Goal: Task Accomplishment & Management: Complete application form

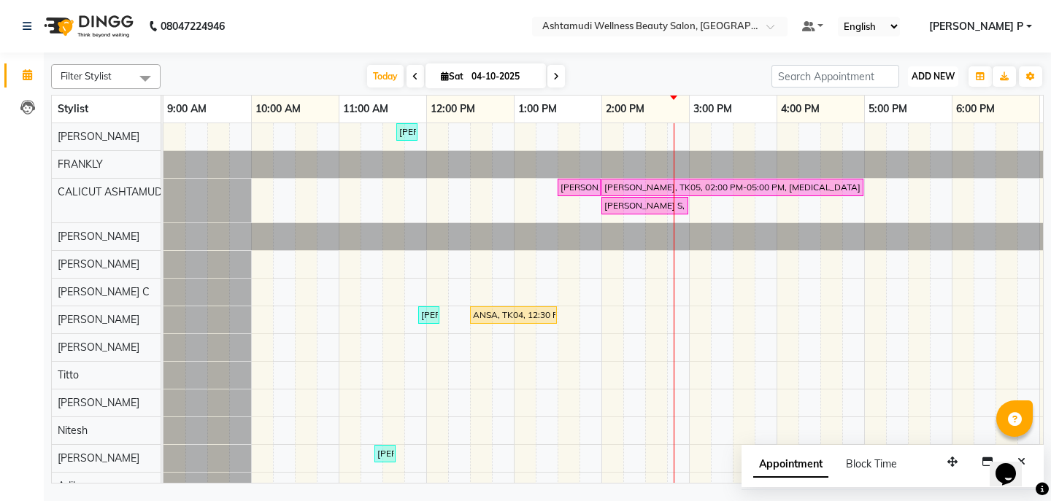
click at [930, 72] on span "ADD NEW" at bounding box center [933, 76] width 43 height 11
drag, startPoint x: 913, startPoint y: 98, endPoint x: 882, endPoint y: 132, distance: 46.5
click at [912, 98] on button "Add Appointment" at bounding box center [899, 104] width 115 height 19
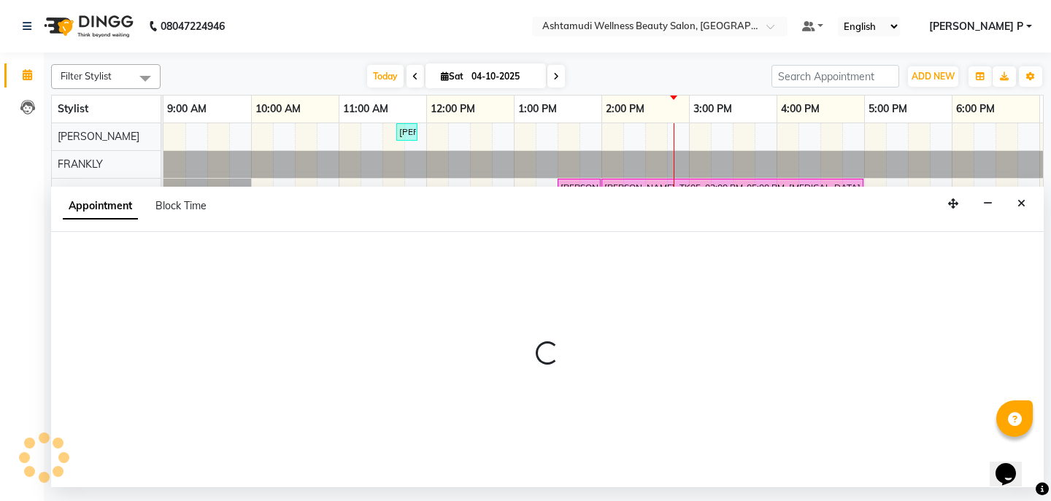
select select "tentative"
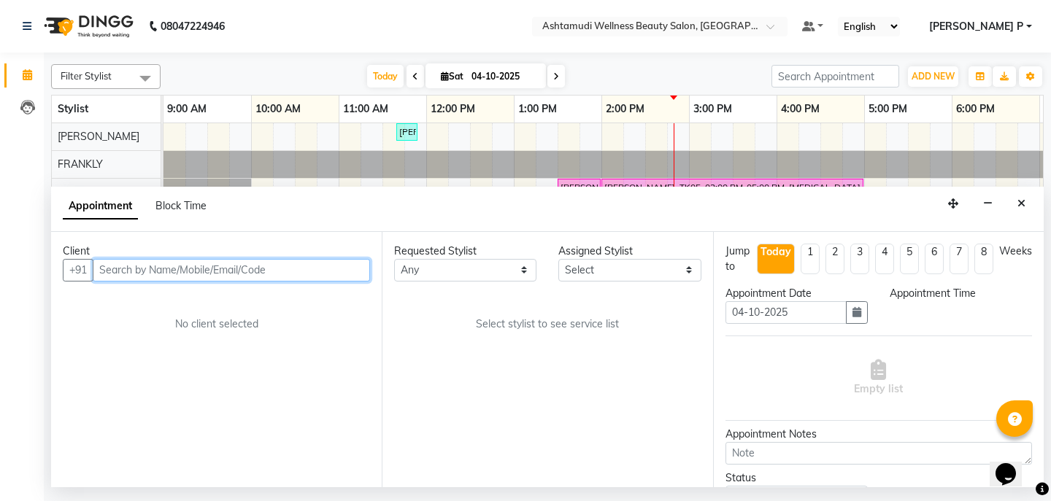
select select "600"
paste input "8618706350"
type input "8618706350"
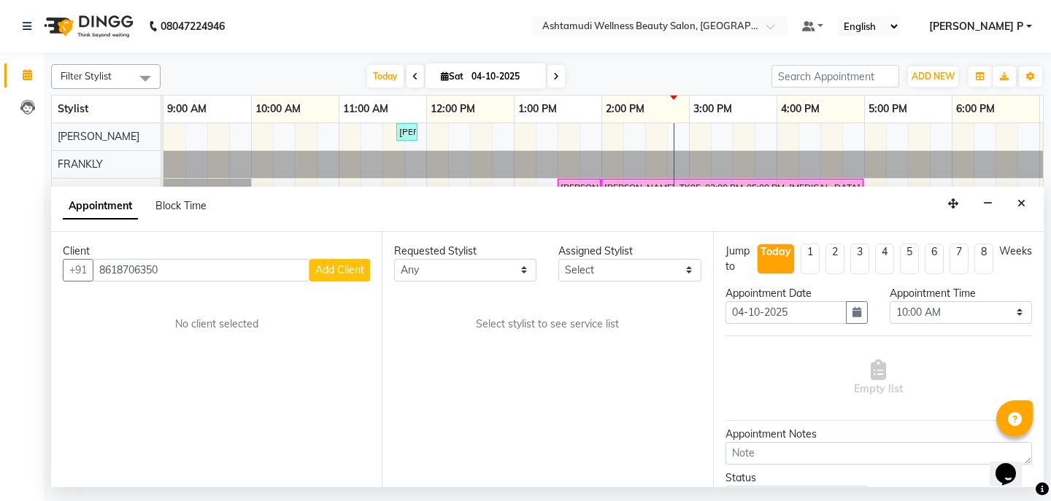
click at [335, 269] on span "Add Client" at bounding box center [339, 270] width 49 height 13
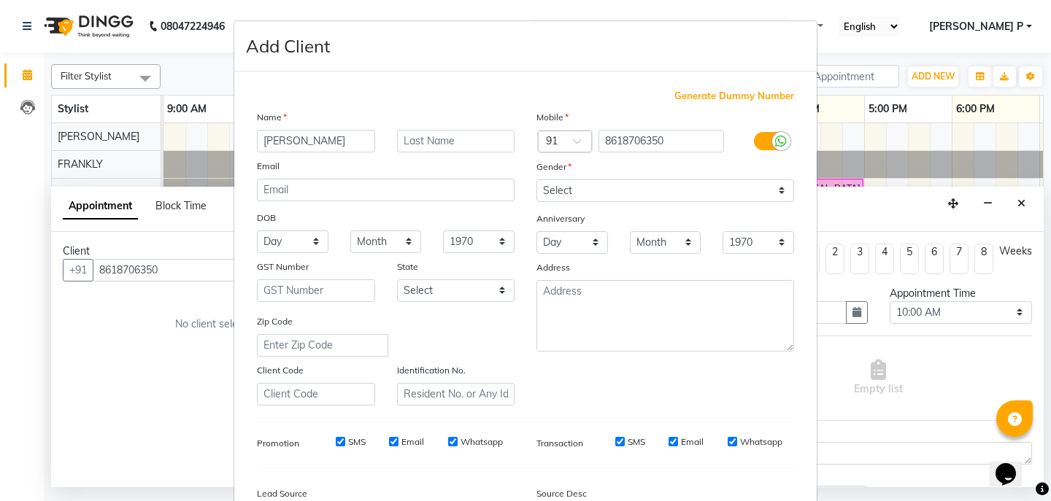
type input "NAMITHA"
click at [637, 193] on select "Select Male Female Other Prefer Not To Say" at bounding box center [665, 191] width 258 height 23
select select "female"
click at [536, 180] on select "Select Male Female Other Prefer Not To Say" at bounding box center [665, 191] width 258 height 23
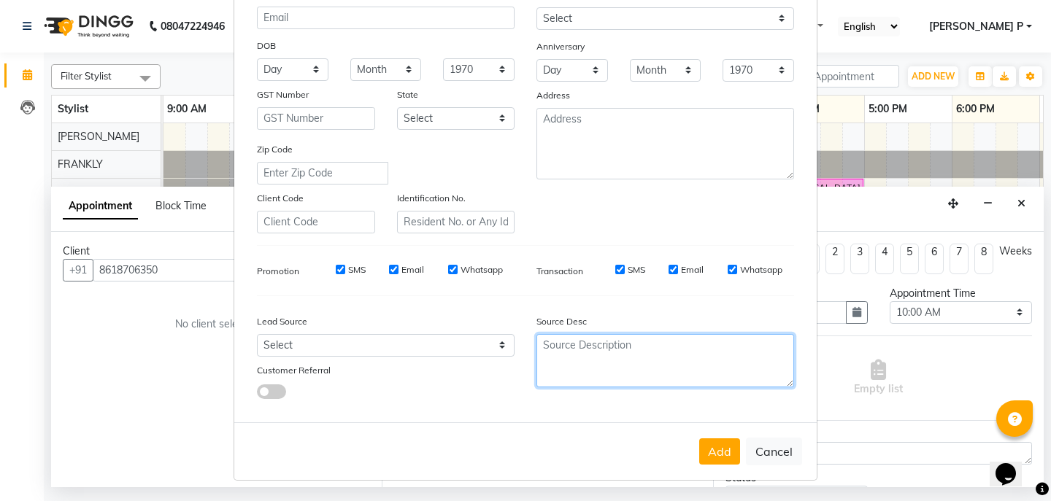
click at [551, 353] on textarea at bounding box center [665, 360] width 258 height 53
type textarea "TELECALLING"
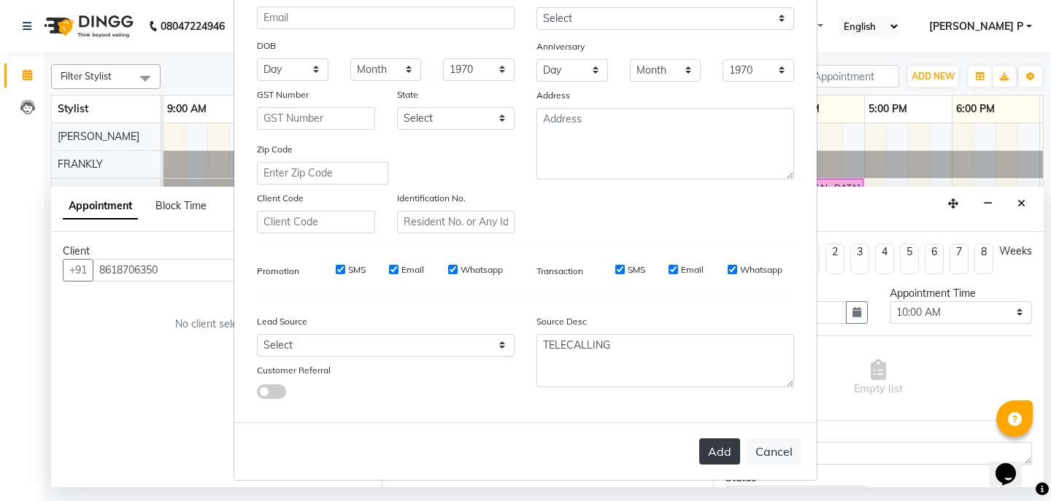
click at [719, 455] on button "Add" at bounding box center [719, 452] width 41 height 26
type input "86******50"
select select
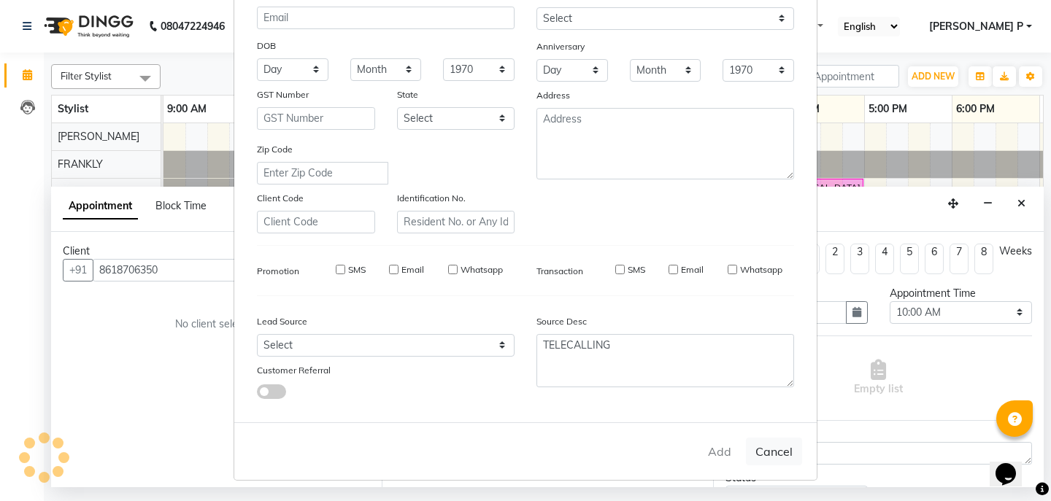
select select
checkbox input "false"
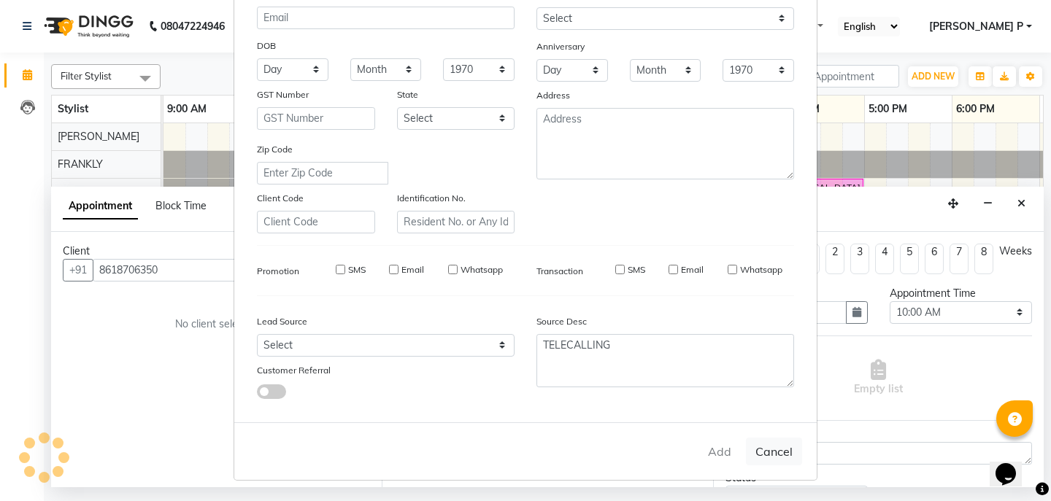
checkbox input "false"
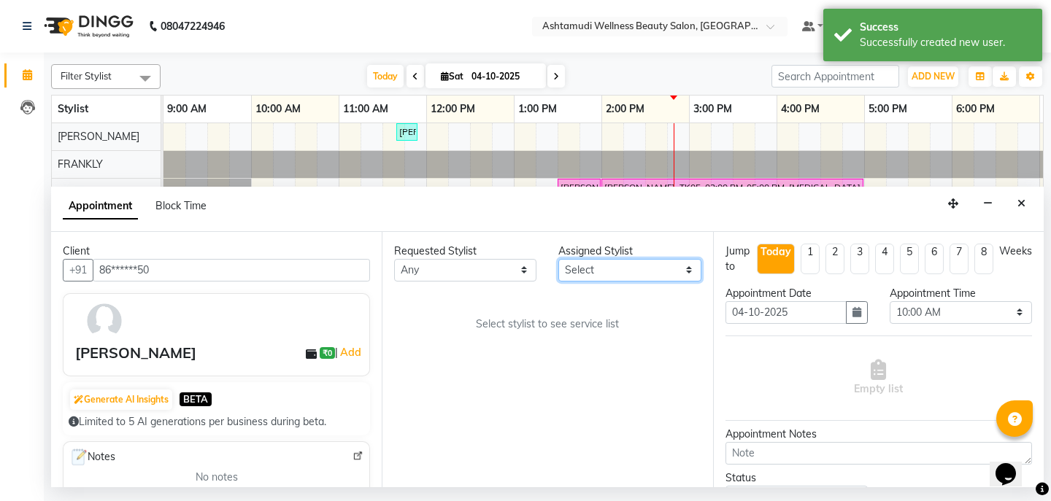
click at [686, 270] on select "Select Adil Amala George AMBILI C ANKITHA CALICUT ASHTAMUDI FRANKLY KRISHNA Nit…" at bounding box center [629, 270] width 142 height 23
select select "27314"
click at [558, 259] on select "Select Adil Amala George AMBILI C ANKITHA CALICUT ASHTAMUDI FRANKLY KRISHNA Nit…" at bounding box center [629, 270] width 142 height 23
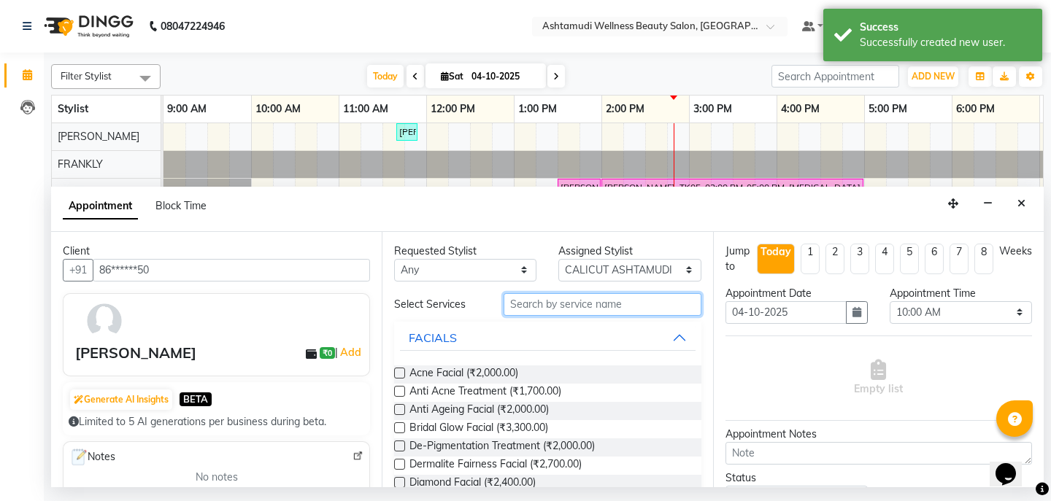
click at [523, 308] on input "text" at bounding box center [602, 304] width 197 height 23
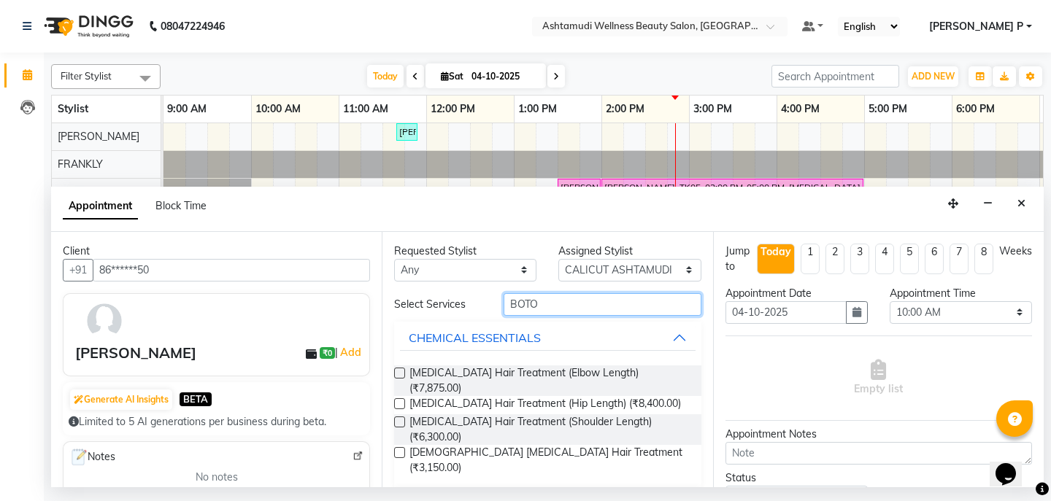
type input "BOTO"
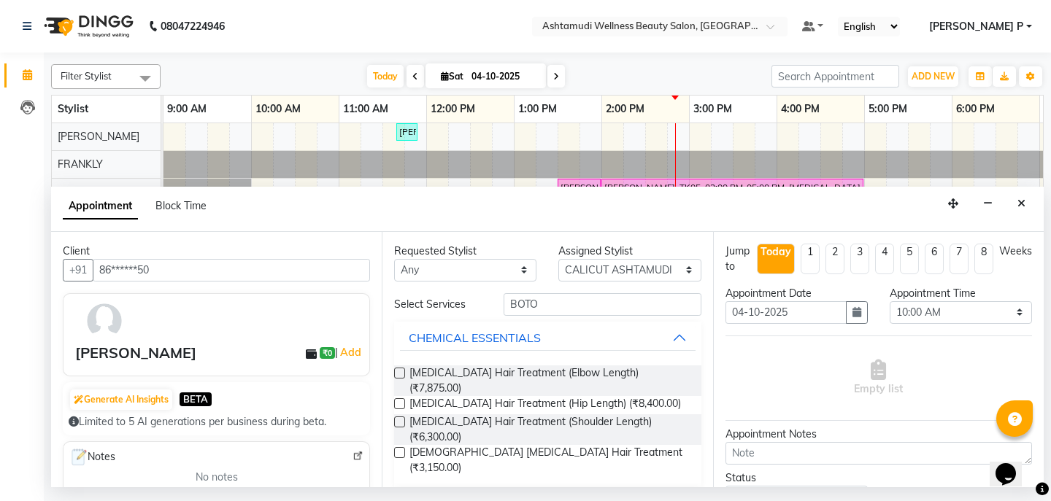
click at [453, 495] on div "OFFER ZONE" at bounding box center [444, 504] width 71 height 18
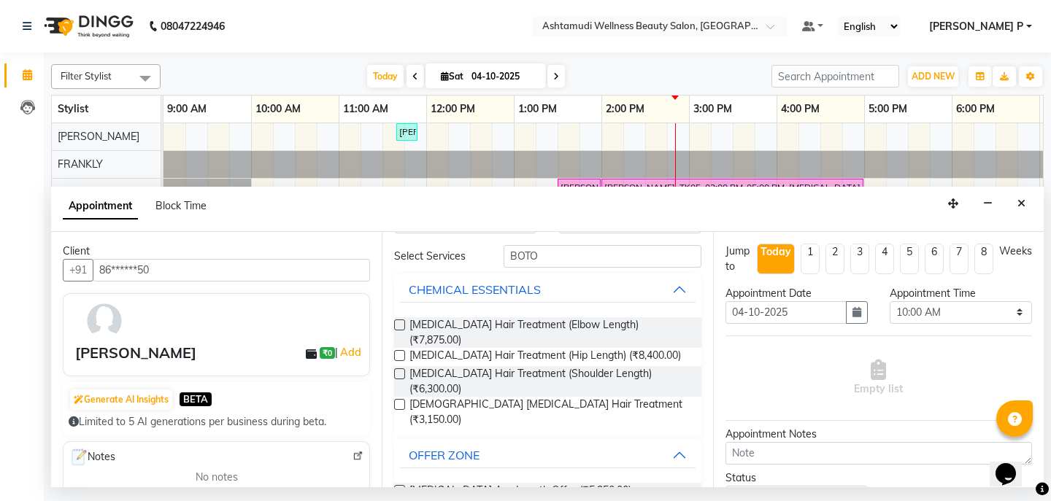
click at [399, 485] on label at bounding box center [399, 490] width 11 height 11
click at [399, 488] on input "checkbox" at bounding box center [398, 492] width 9 height 9
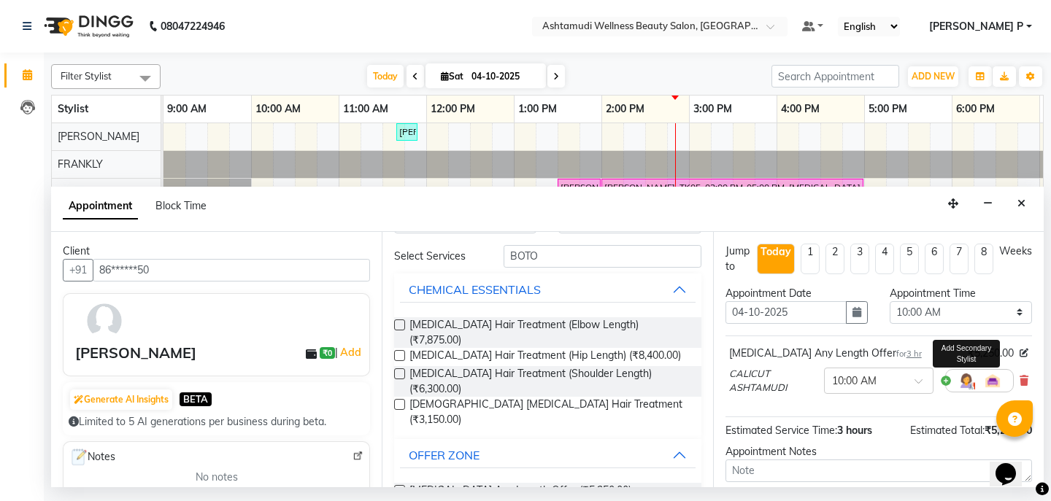
checkbox input "false"
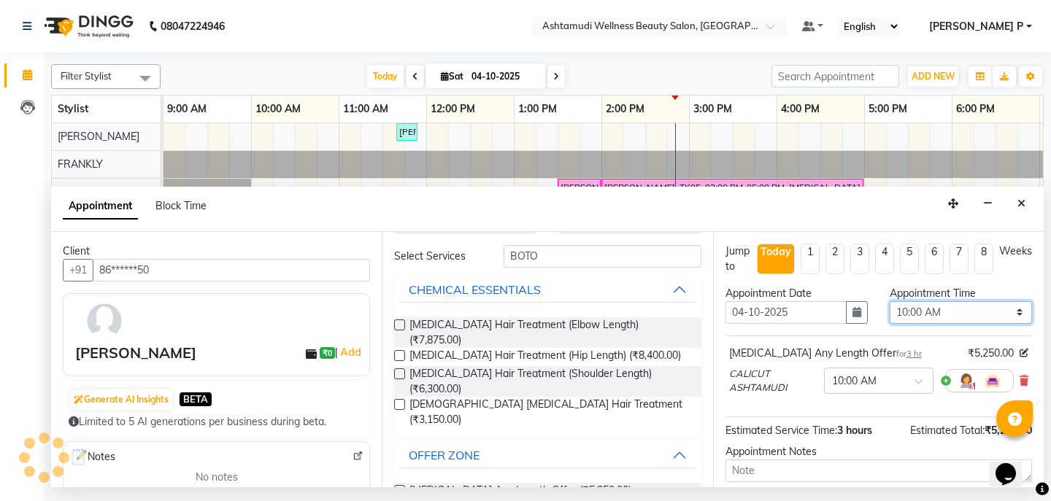
click at [980, 315] on select "Select 10:00 AM 10:15 AM 10:30 AM 10:45 AM 11:00 AM 11:15 AM 11:30 AM 11:45 AM …" at bounding box center [961, 312] width 142 height 23
select select "1050"
click at [890, 301] on select "Select 10:00 AM 10:15 AM 10:30 AM 10:45 AM 11:00 AM 11:15 AM 11:30 AM 11:45 AM …" at bounding box center [961, 312] width 142 height 23
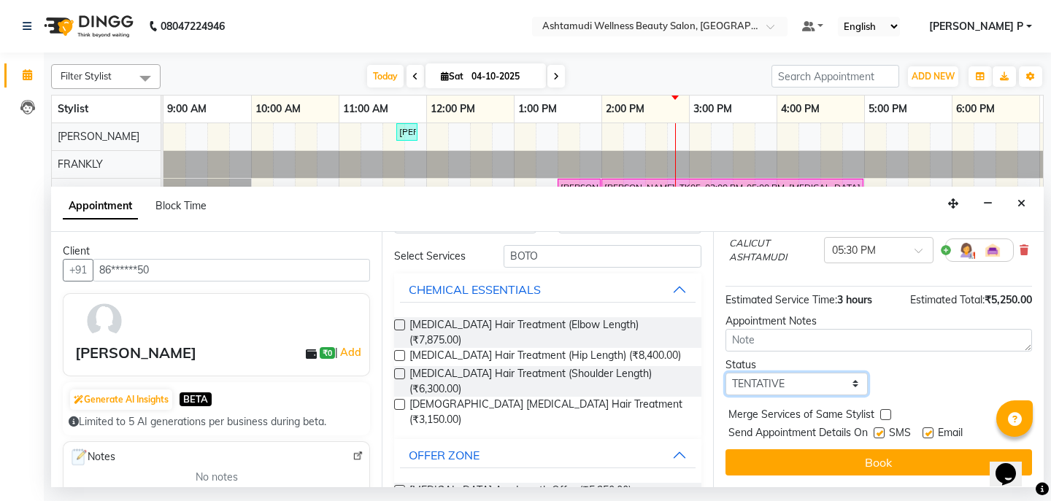
click at [814, 385] on select "Select TENTATIVE CONFIRM CHECK-IN UPCOMING" at bounding box center [797, 384] width 142 height 23
select select "confirm booking"
click at [726, 373] on select "Select TENTATIVE CONFIRM CHECK-IN UPCOMING" at bounding box center [797, 384] width 142 height 23
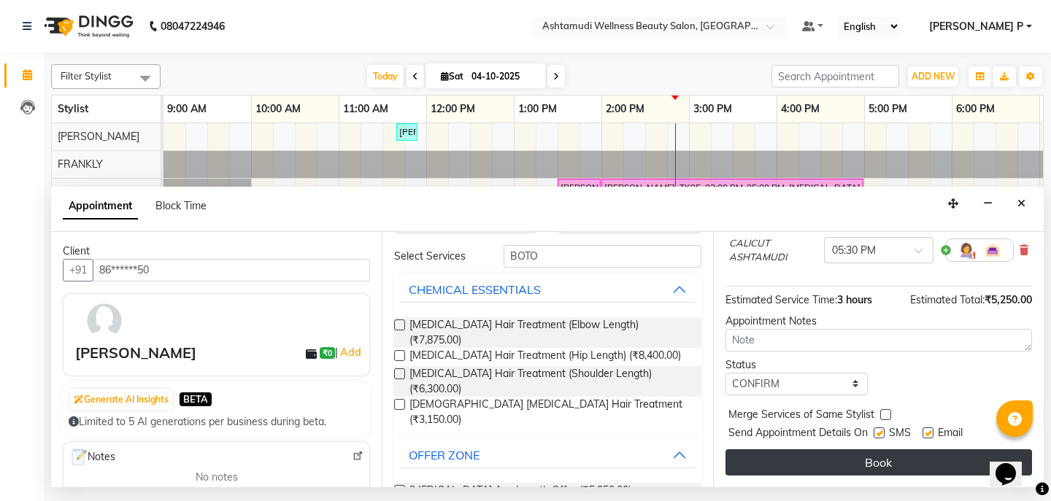
click at [876, 461] on button "Book" at bounding box center [879, 463] width 307 height 26
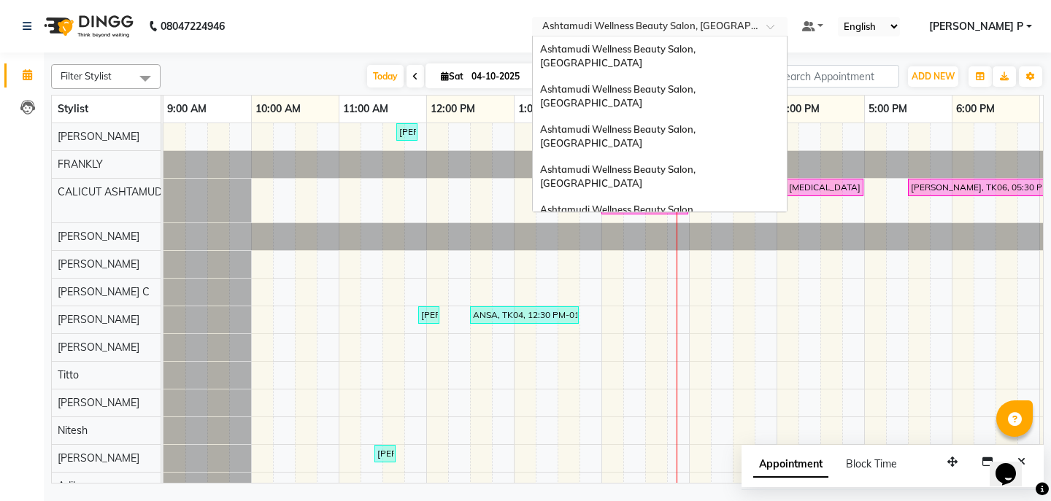
click at [785, 26] on span at bounding box center [775, 30] width 18 height 15
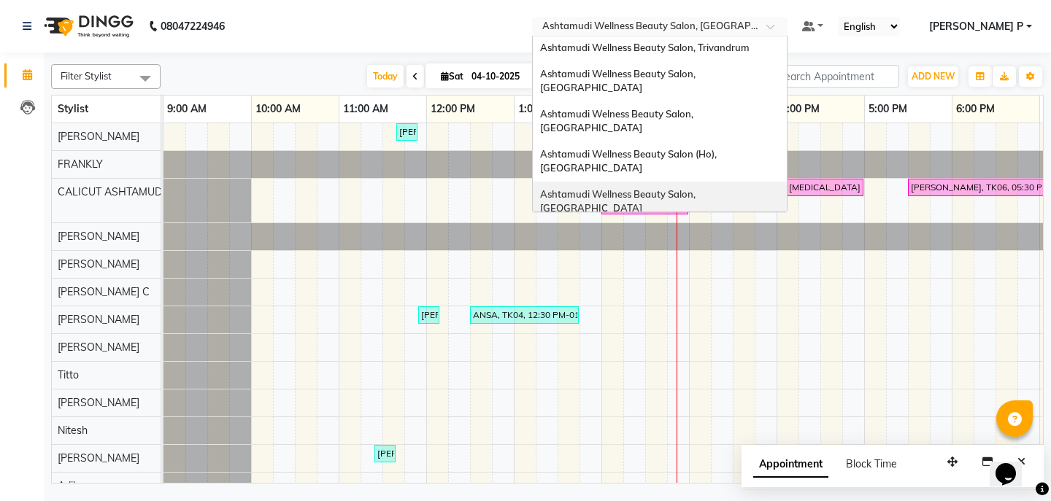
click at [780, 182] on div "Ashtamudi Wellness Beauty Salon, Cochin" at bounding box center [660, 202] width 254 height 40
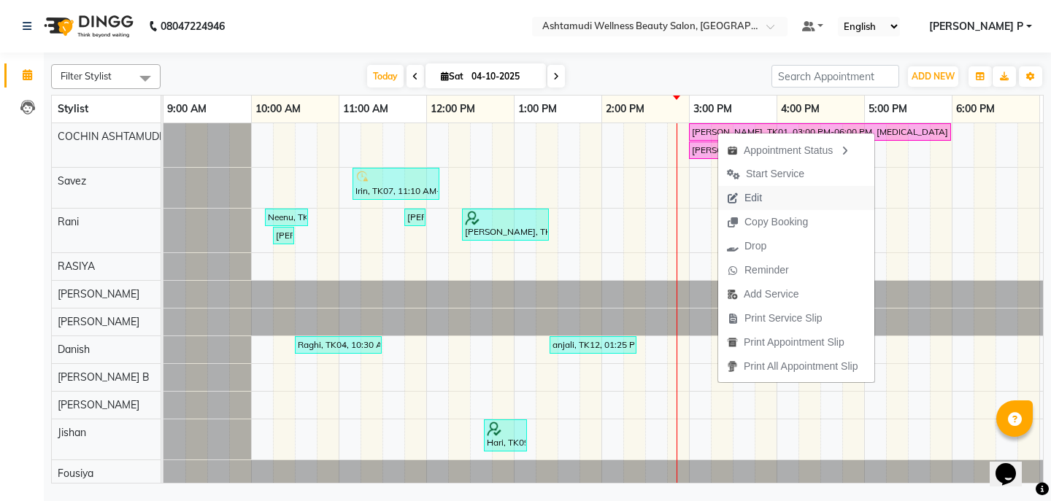
click at [758, 193] on span "Edit" at bounding box center [754, 198] width 18 height 15
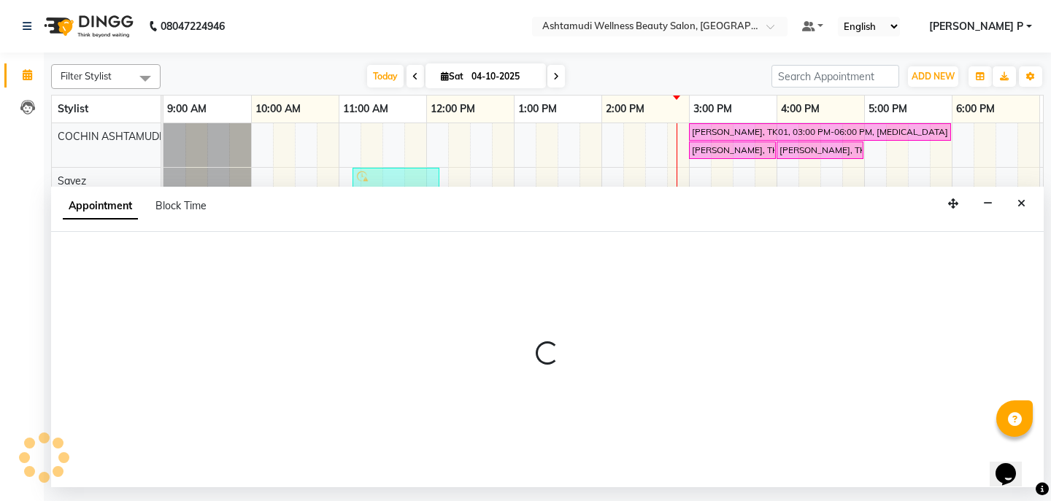
select select "confirm booking"
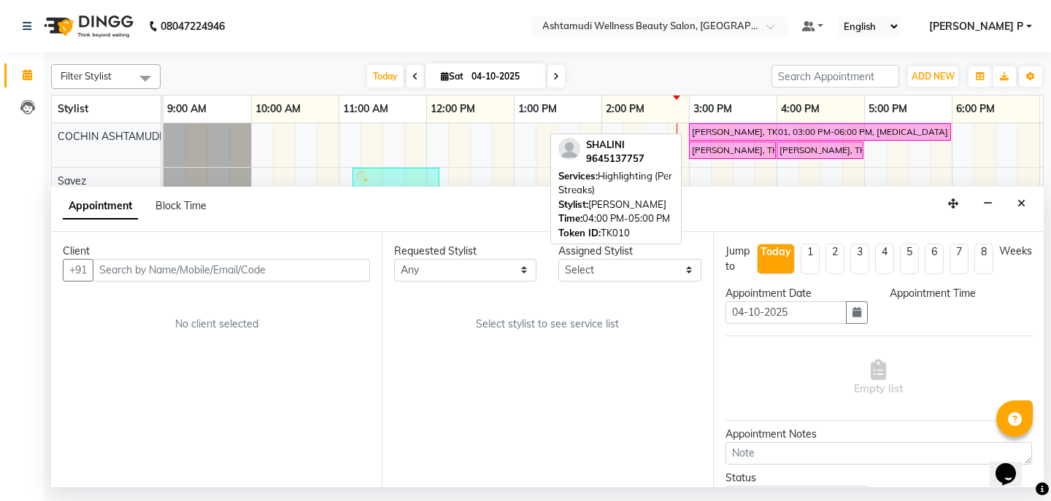
scroll to position [0, 172]
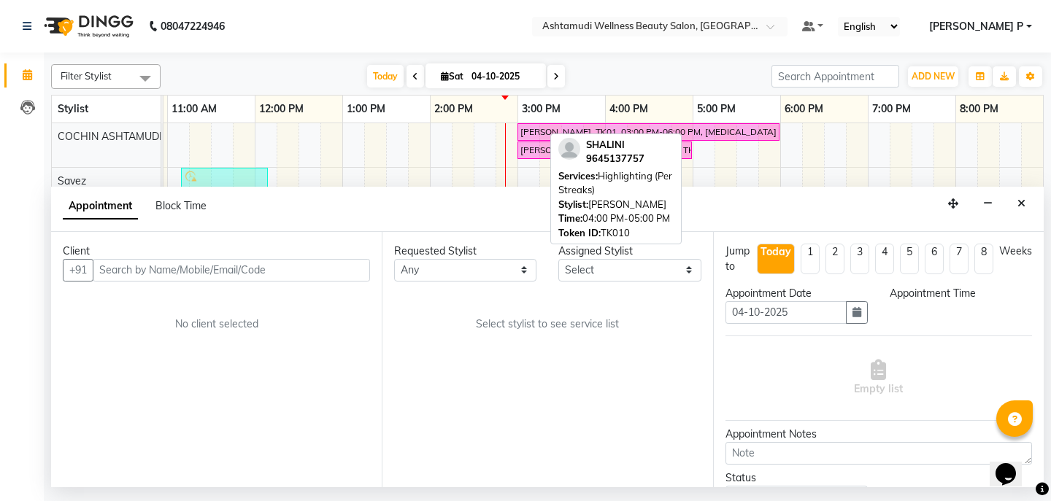
select select "900"
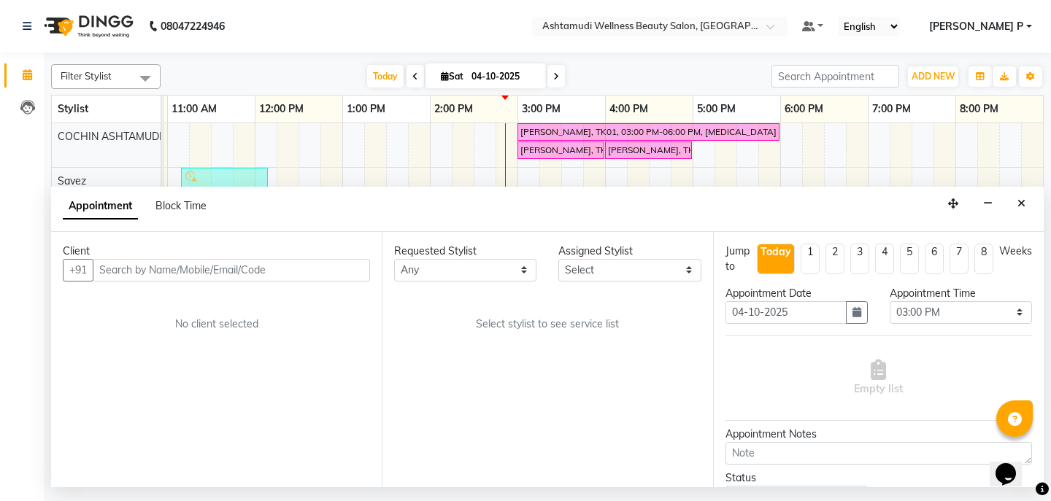
select select "27313"
select select "2008"
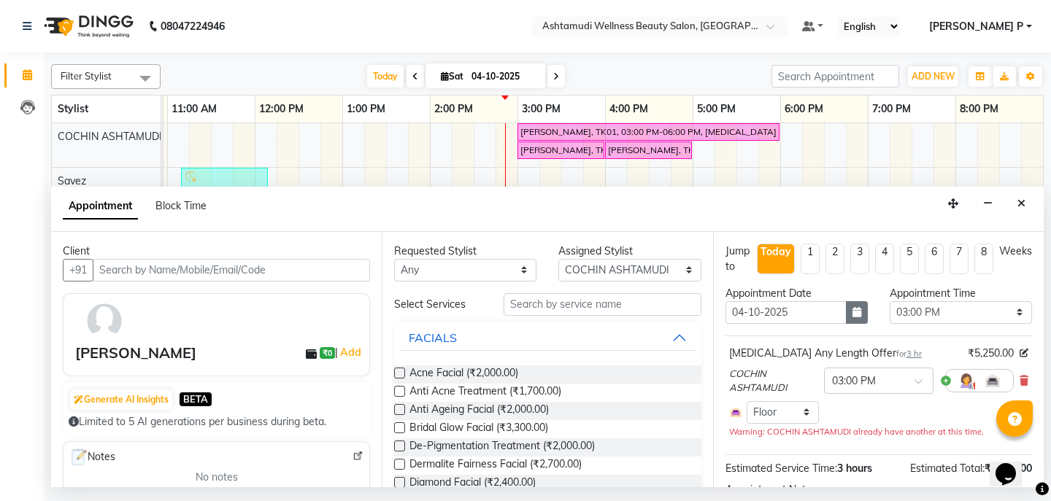
click at [853, 313] on icon "button" at bounding box center [857, 312] width 9 height 10
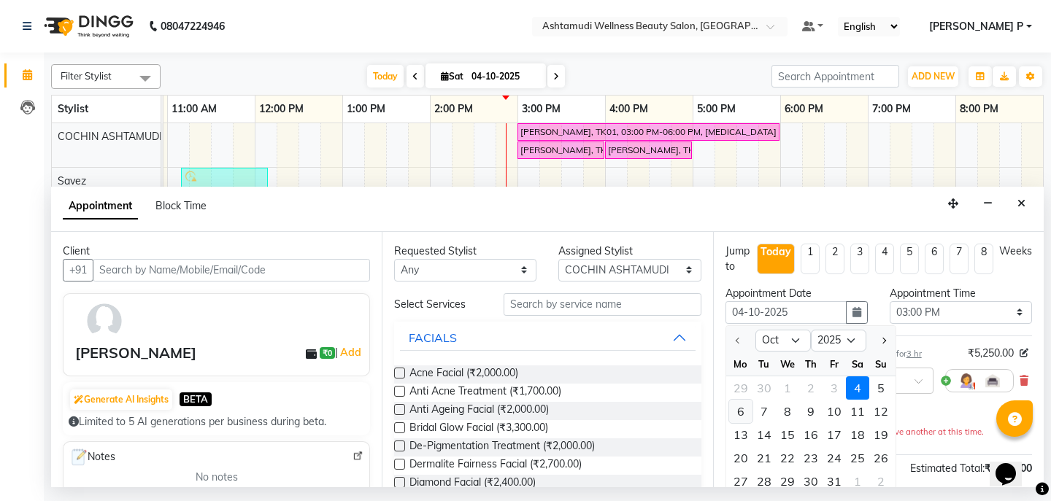
click at [742, 411] on div "6" at bounding box center [740, 411] width 23 height 23
type input "06-10-2025"
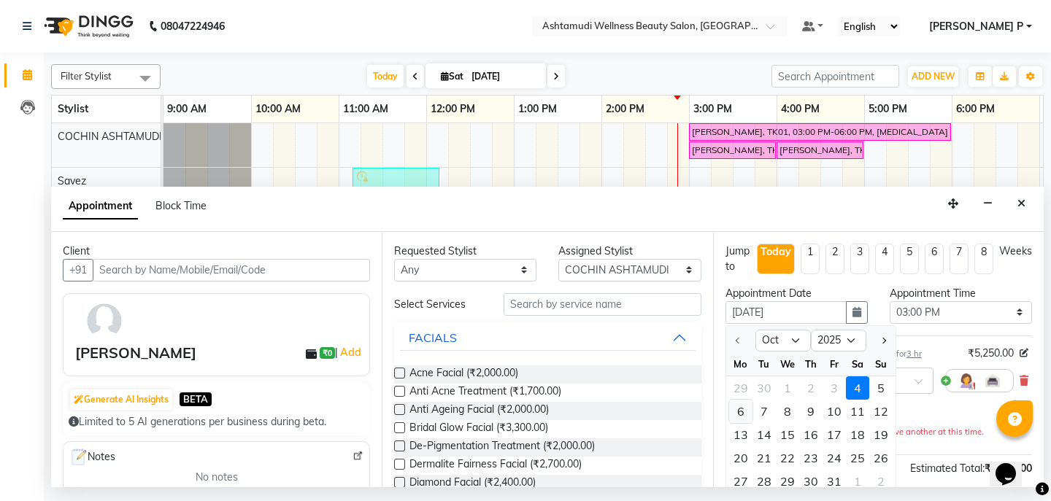
select select "900"
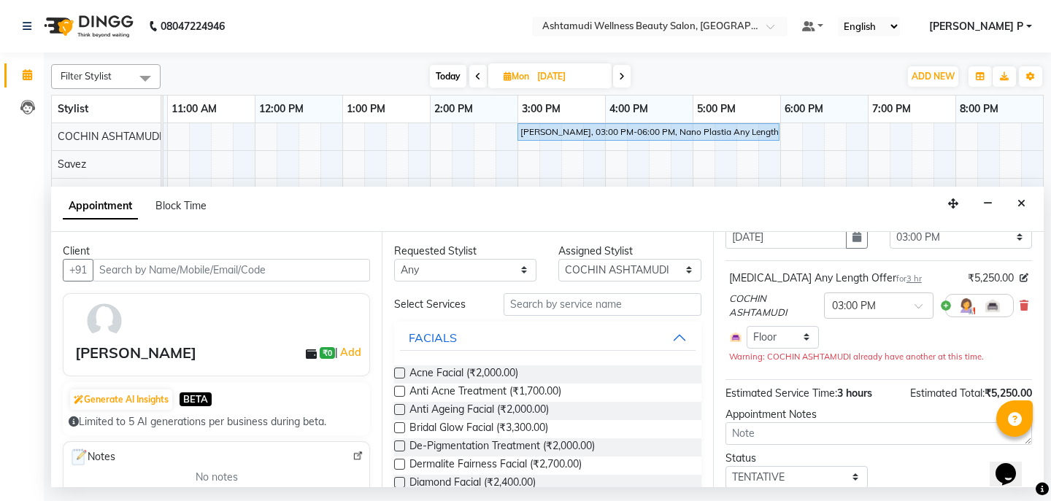
scroll to position [126, 0]
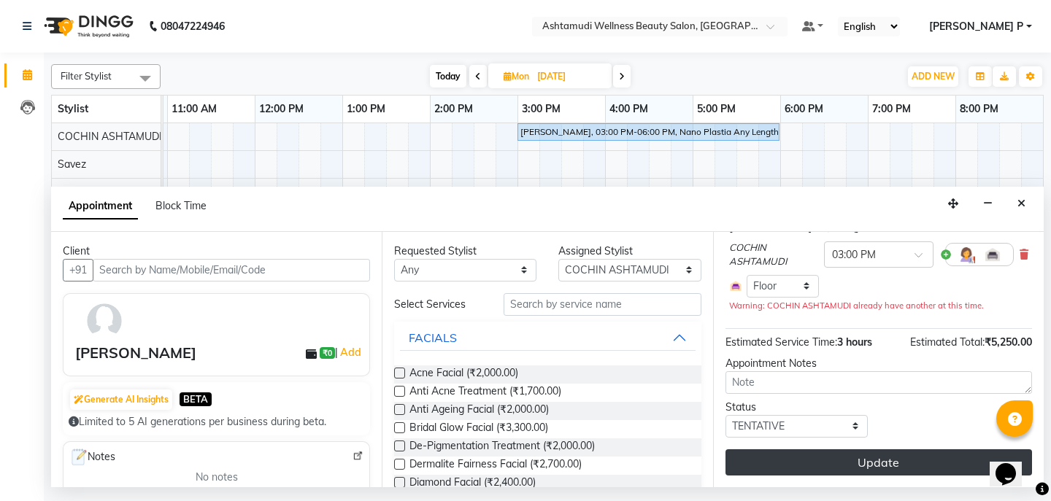
click at [847, 462] on button "Update" at bounding box center [879, 463] width 307 height 26
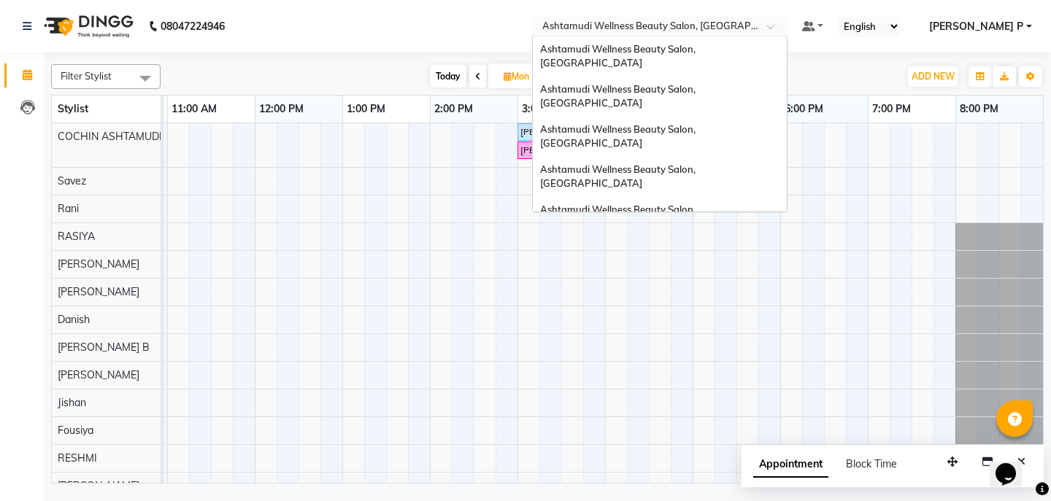
click at [788, 26] on div at bounding box center [659, 27] width 255 height 15
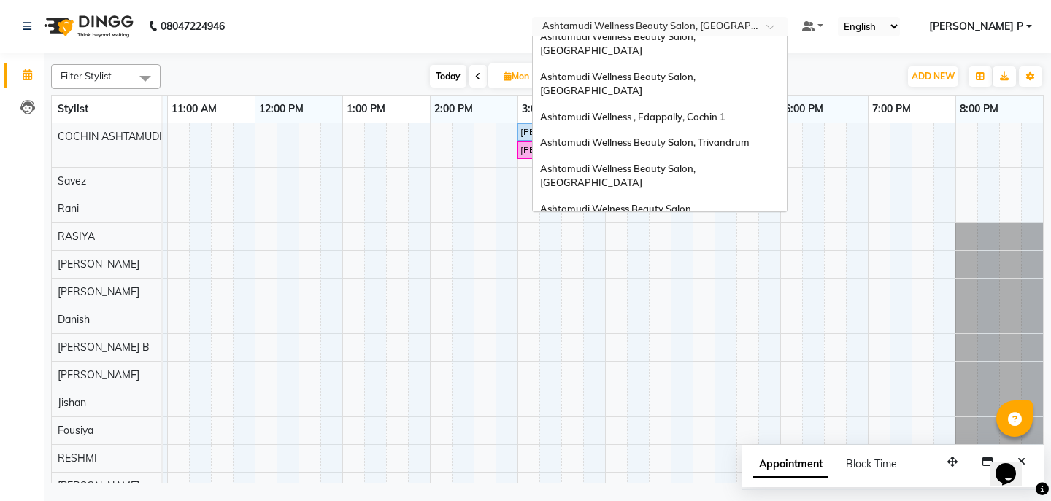
scroll to position [111, 0]
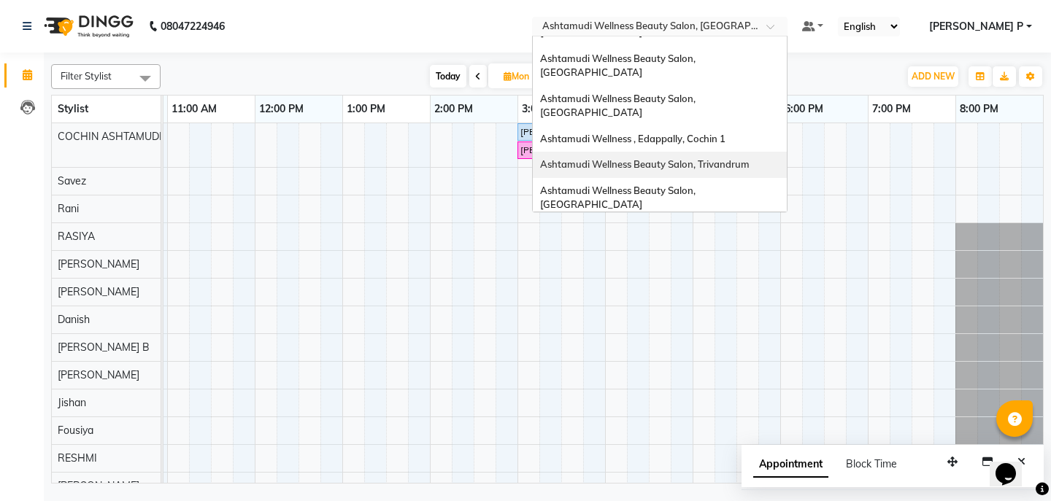
click at [750, 158] on span "Ashtamudi Wellness Beauty Salon, Trivandrum" at bounding box center [644, 164] width 209 height 12
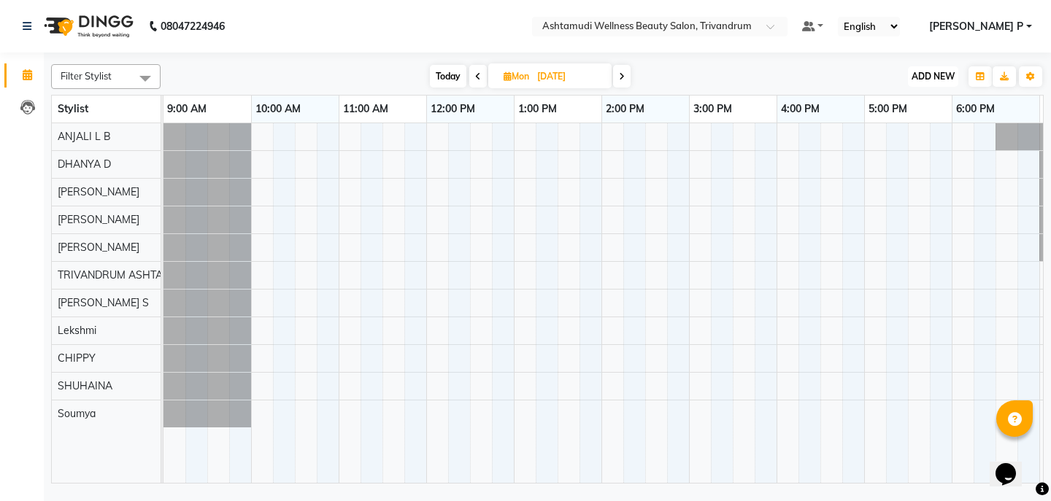
click at [938, 74] on span "ADD NEW" at bounding box center [933, 76] width 43 height 11
click at [890, 107] on button "Add Appointment" at bounding box center [899, 104] width 115 height 19
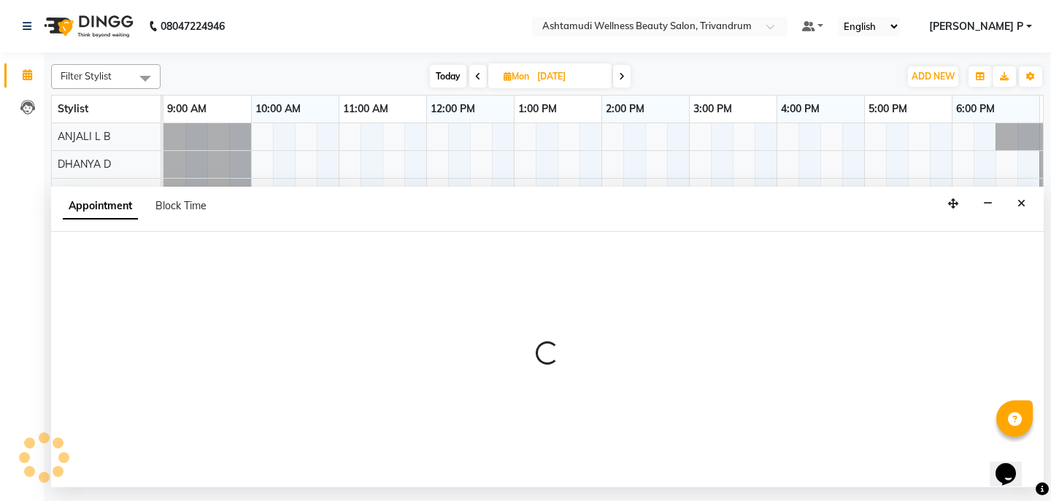
select select "tentative"
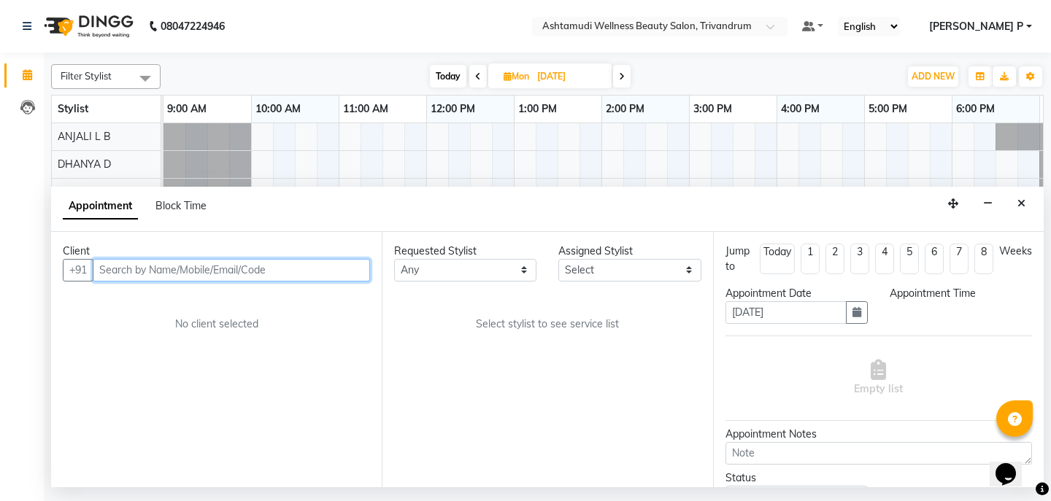
select select "600"
paste input "9633871708"
type input "9633871708"
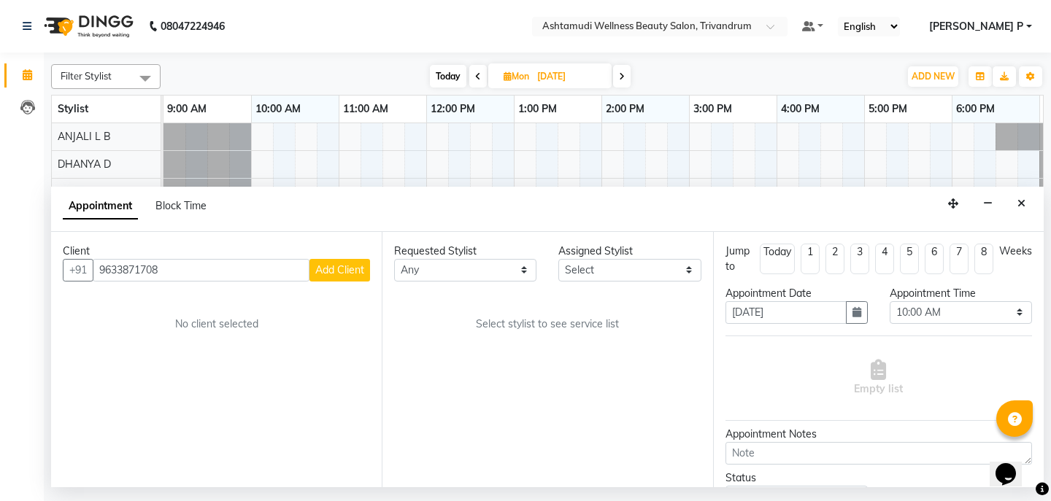
click at [348, 272] on span "Add Client" at bounding box center [339, 270] width 49 height 13
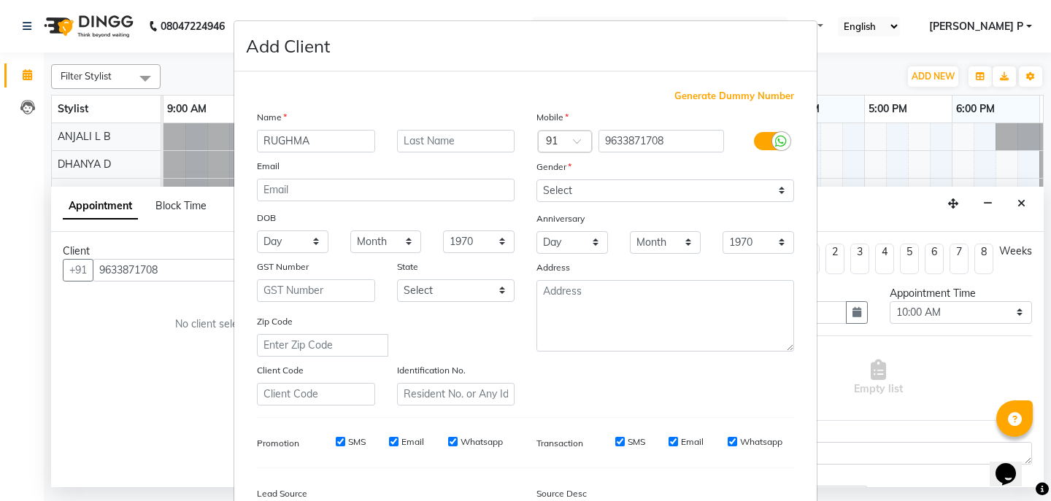
type input "RUGHMA"
click at [623, 185] on select "Select Male Female Other Prefer Not To Say" at bounding box center [665, 191] width 258 height 23
select select "female"
click at [536, 180] on select "Select Male Female Other Prefer Not To Say" at bounding box center [665, 191] width 258 height 23
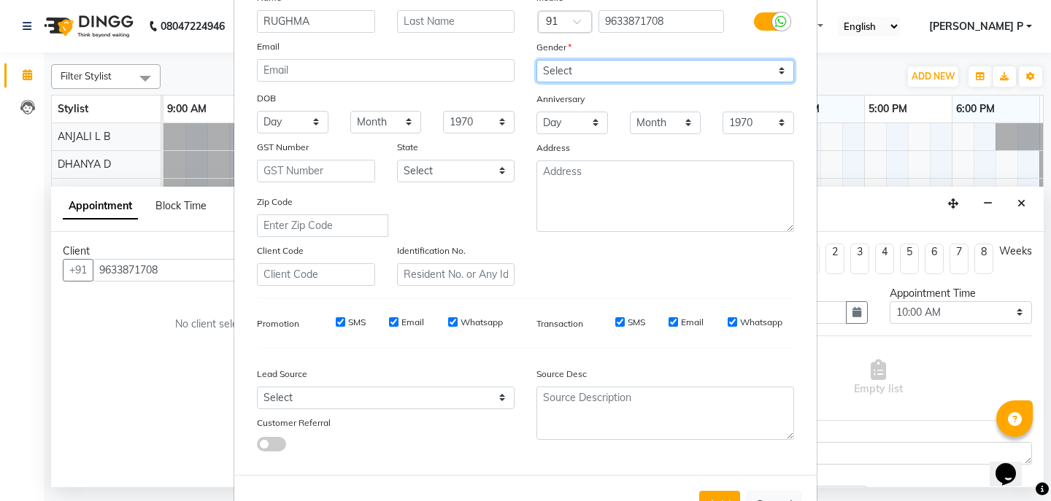
scroll to position [172, 0]
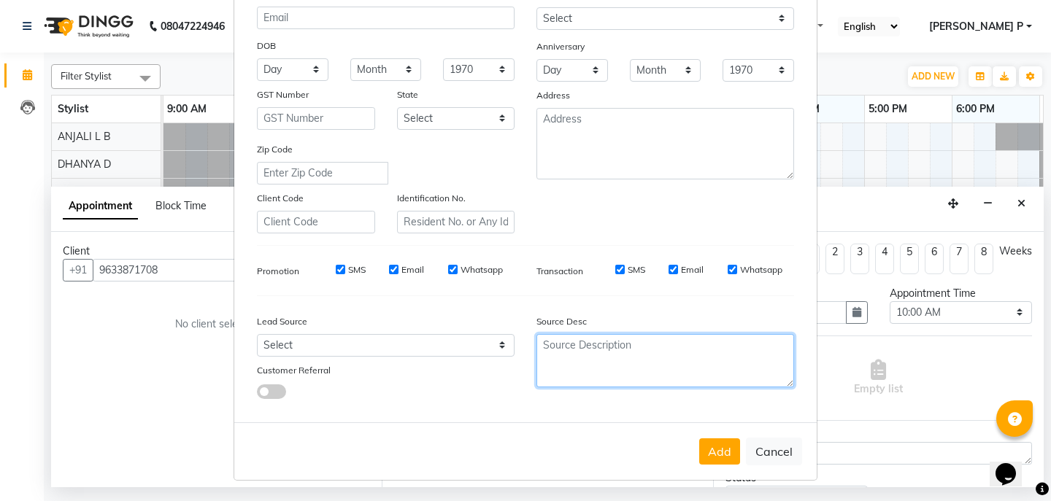
click at [564, 358] on textarea at bounding box center [665, 360] width 258 height 53
type textarea "TELECALLING"
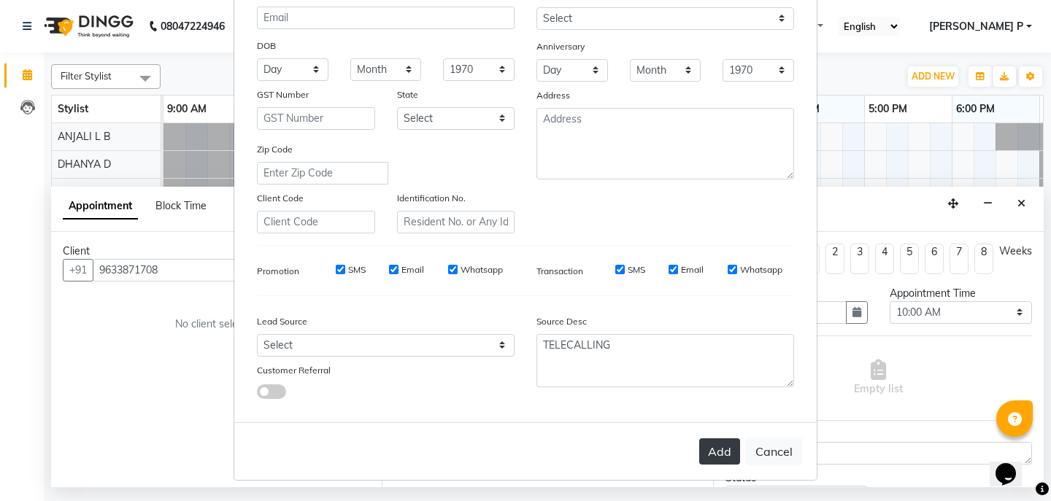
click at [715, 451] on button "Add" at bounding box center [719, 452] width 41 height 26
type input "96******08"
select select
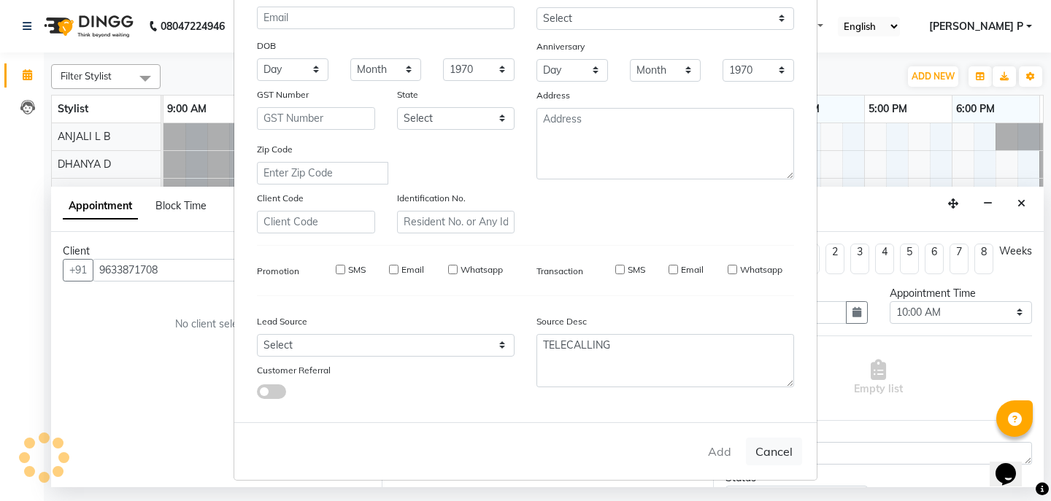
select select
checkbox input "false"
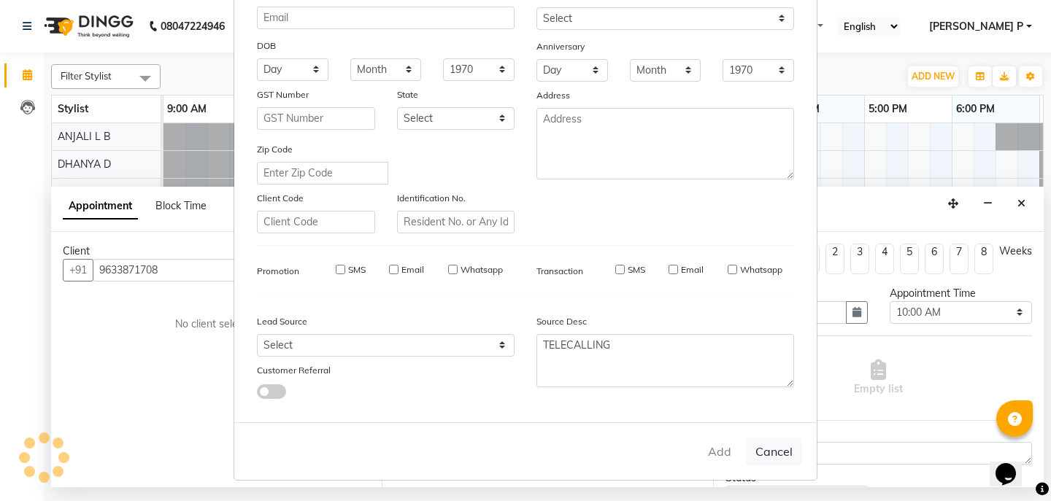
checkbox input "false"
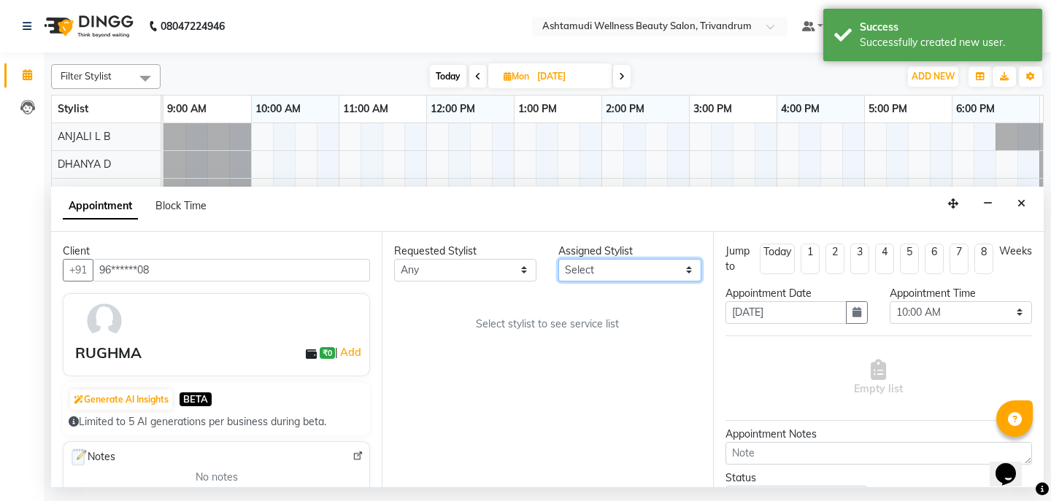
click at [685, 273] on select "Select ANJALI L B CHIPPY DHANYA D KARTHIKA Lekshmi MANJUSHA SARITHA SHUHAINA So…" at bounding box center [629, 270] width 142 height 23
select select "27312"
click at [558, 259] on select "Select ANJALI L B CHIPPY DHANYA D KARTHIKA Lekshmi MANJUSHA SARITHA SHUHAINA So…" at bounding box center [629, 270] width 142 height 23
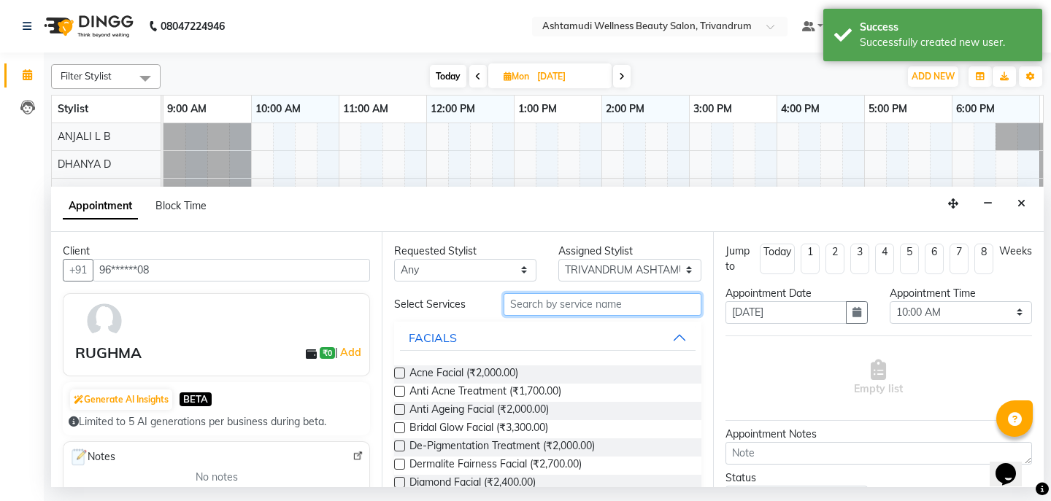
click at [512, 304] on input "text" at bounding box center [602, 304] width 197 height 23
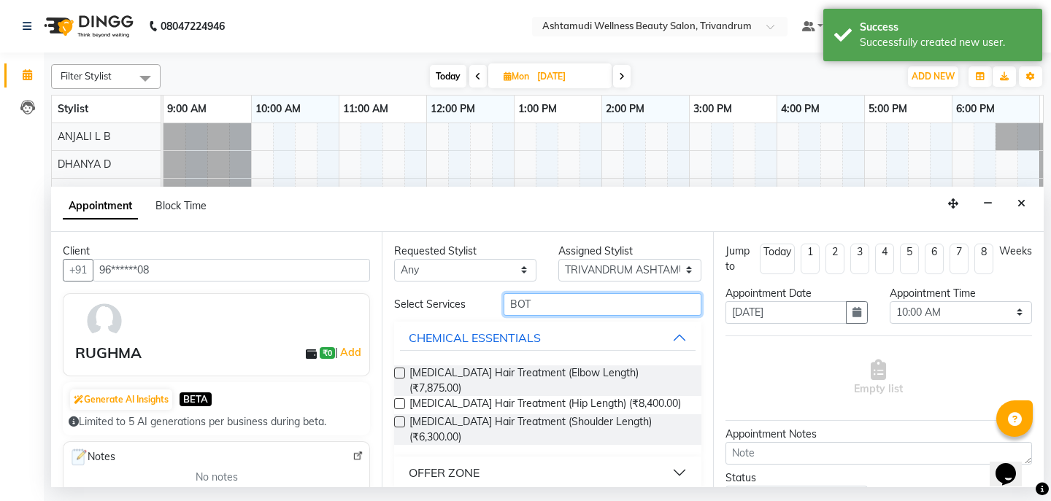
type input "BOT"
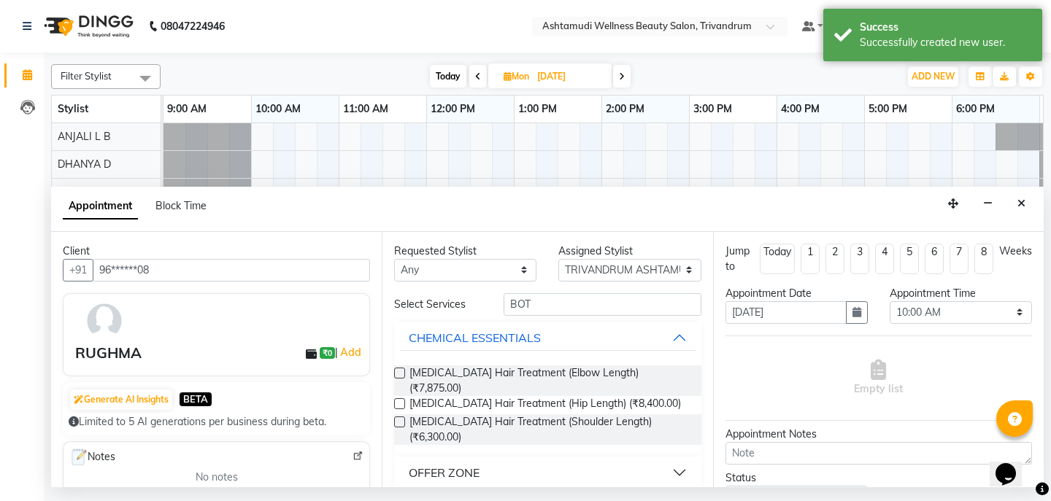
click at [455, 464] on div "OFFER ZONE" at bounding box center [444, 473] width 71 height 18
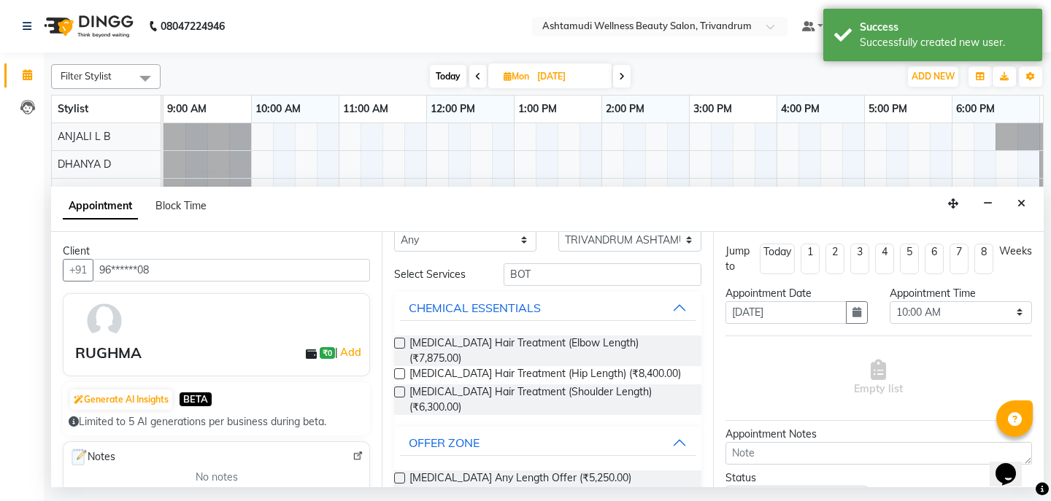
click at [399, 473] on label at bounding box center [399, 478] width 11 height 11
click at [399, 475] on input "checkbox" at bounding box center [398, 479] width 9 height 9
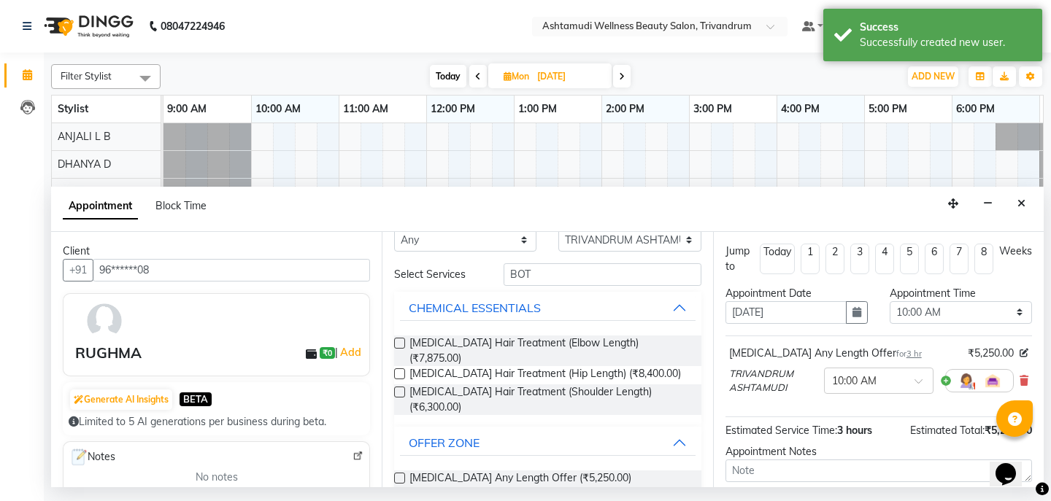
click at [399, 473] on label at bounding box center [399, 478] width 11 height 11
click at [399, 475] on input "checkbox" at bounding box center [398, 479] width 9 height 9
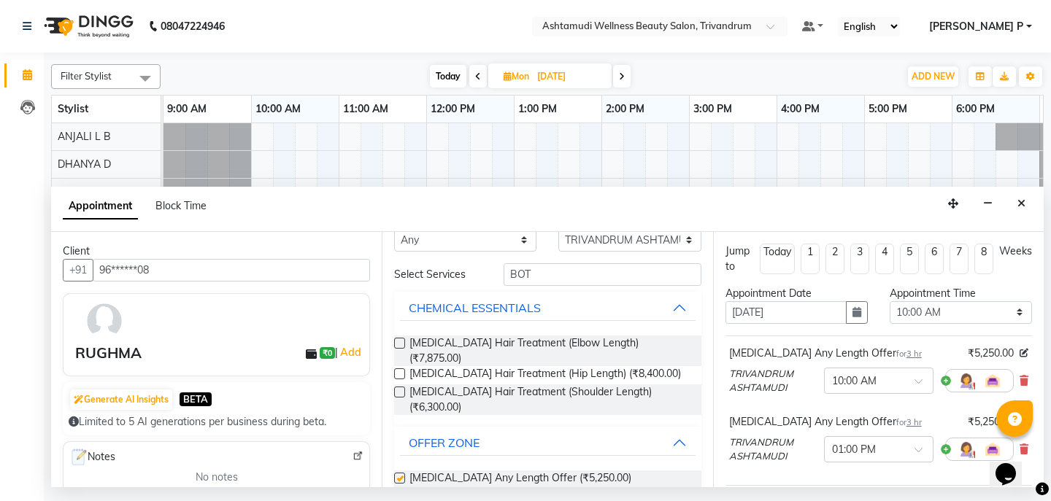
checkbox input "false"
click at [853, 313] on icon "button" at bounding box center [857, 312] width 9 height 10
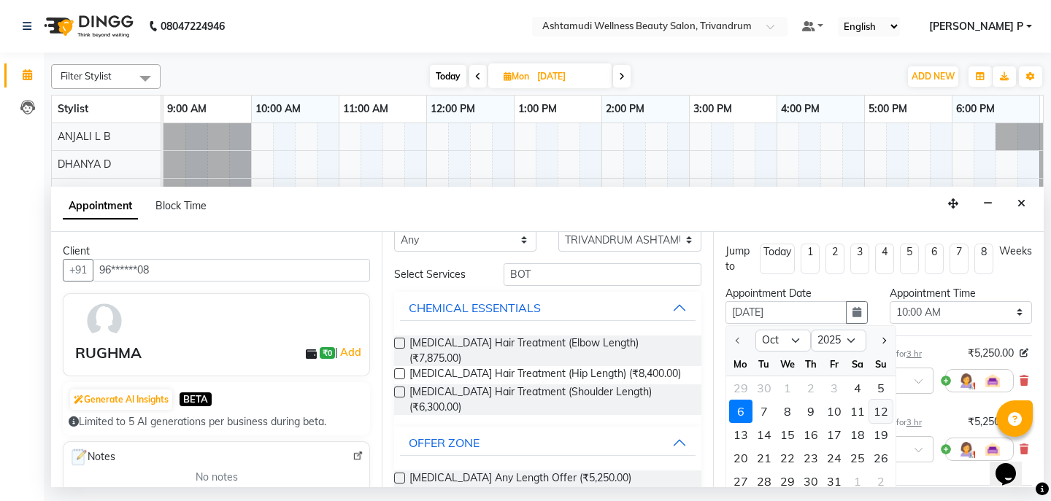
click at [881, 415] on div "12" at bounding box center [880, 411] width 23 height 23
type input "[DATE]"
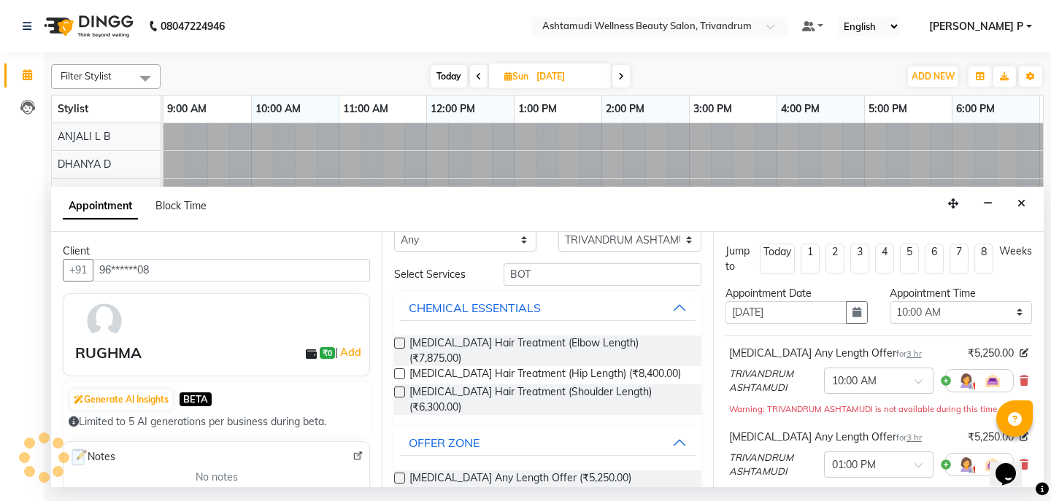
scroll to position [0, 347]
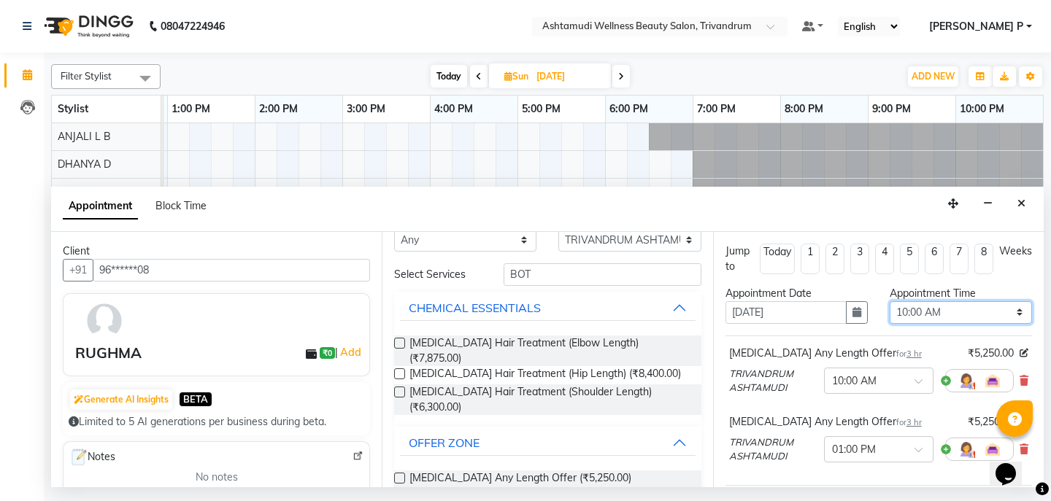
click at [1010, 316] on select "Select 10:00 AM 10:15 AM 10:30 AM 10:45 AM 11:00 AM 11:15 AM 11:30 AM 11:45 AM …" at bounding box center [961, 312] width 142 height 23
select select "840"
click at [890, 301] on select "Select 10:00 AM 10:15 AM 10:30 AM 10:45 AM 11:00 AM 11:15 AM 11:30 AM 11:45 AM …" at bounding box center [961, 312] width 142 height 23
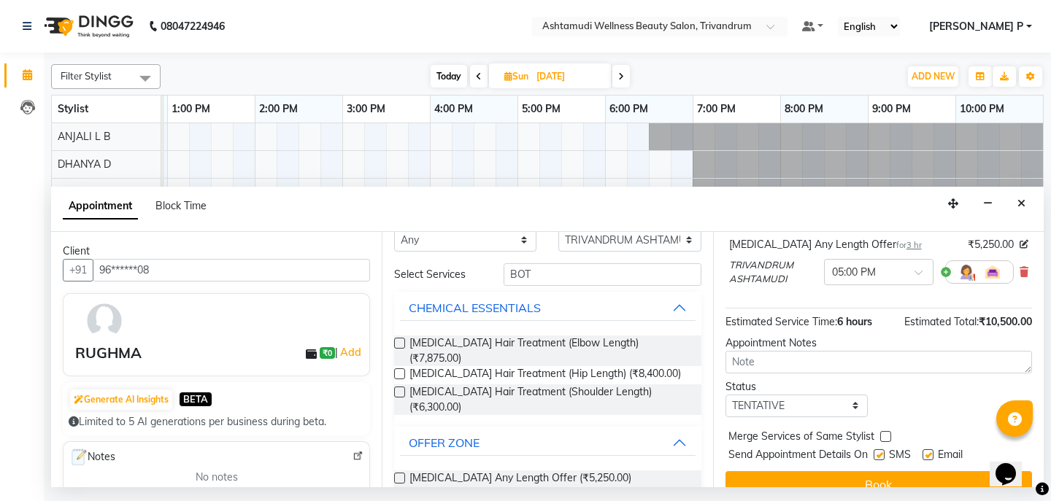
scroll to position [180, 0]
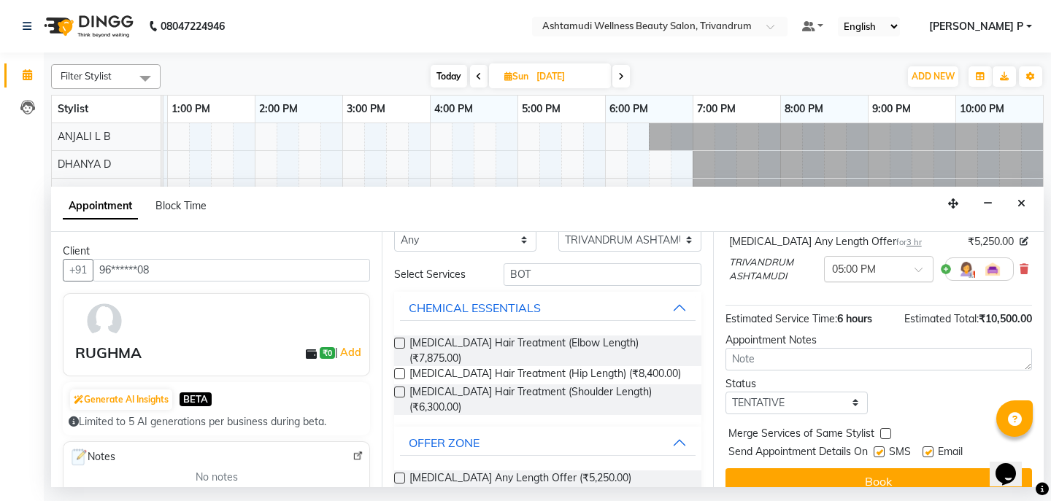
click at [915, 270] on span at bounding box center [924, 273] width 18 height 15
click at [851, 305] on div "02:00 PM" at bounding box center [879, 303] width 108 height 27
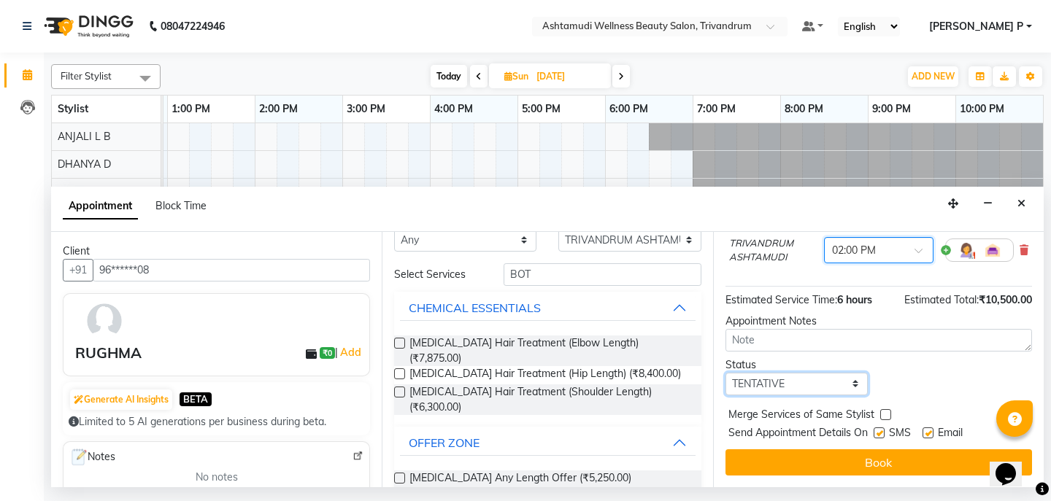
click at [830, 380] on select "Select TENTATIVE CONFIRM UPCOMING" at bounding box center [797, 384] width 142 height 23
select select "confirm booking"
click at [726, 373] on select "Select TENTATIVE CONFIRM UPCOMING" at bounding box center [797, 384] width 142 height 23
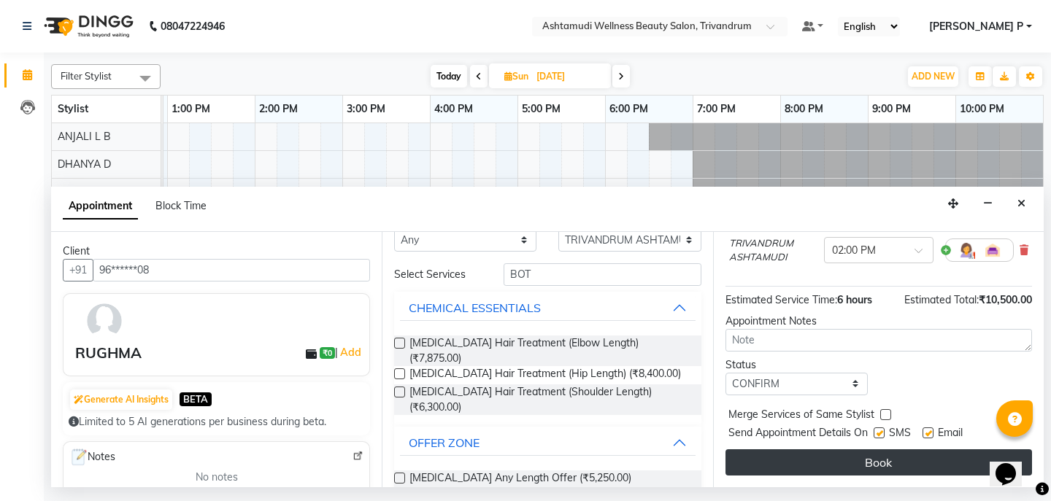
click at [840, 464] on button "Book" at bounding box center [879, 463] width 307 height 26
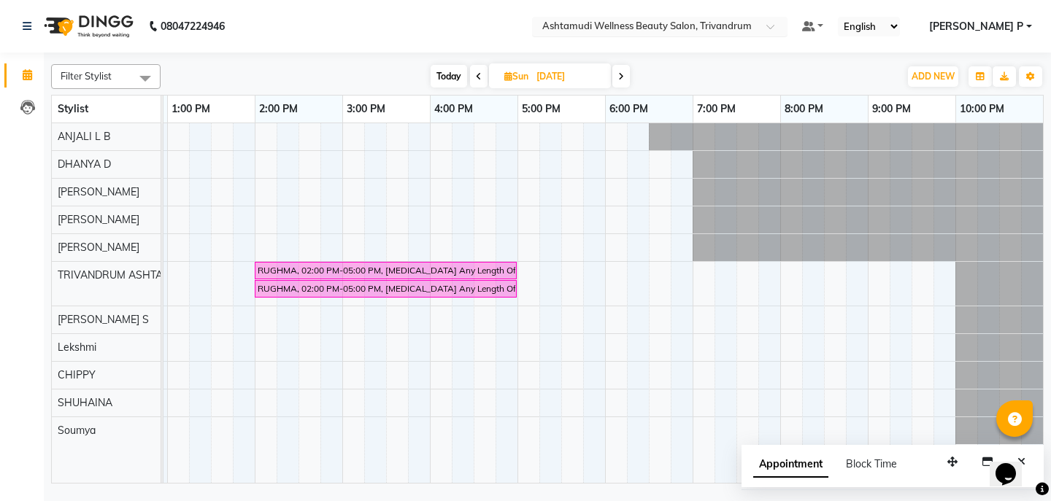
click at [785, 34] on span at bounding box center [775, 30] width 18 height 15
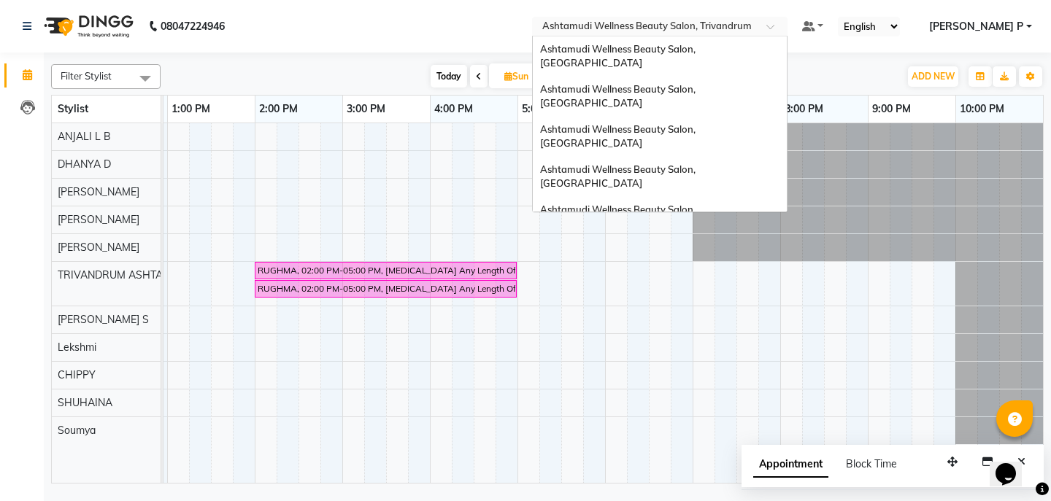
scroll to position [155, 0]
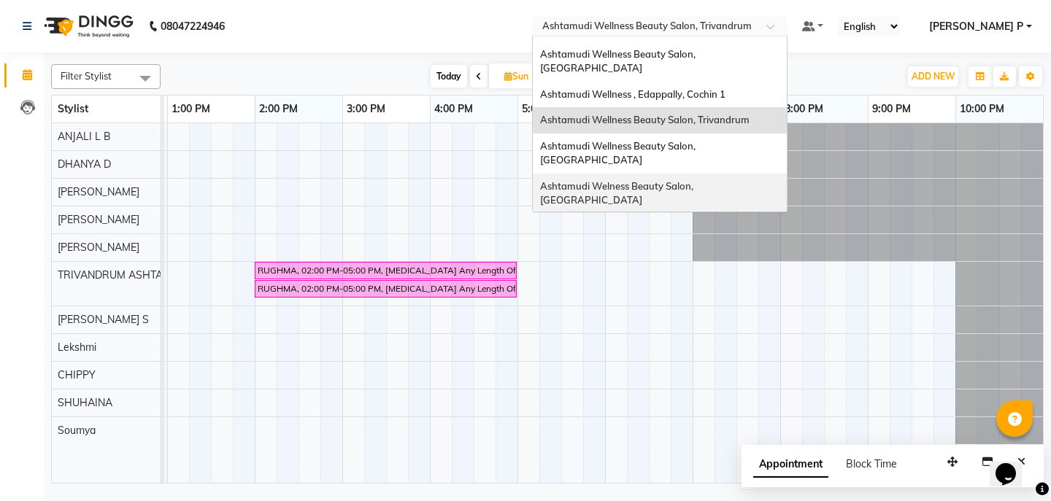
click at [696, 180] on span "Ashtamudi Welness Beauty Salon, [GEOGRAPHIC_DATA]" at bounding box center [617, 193] width 155 height 26
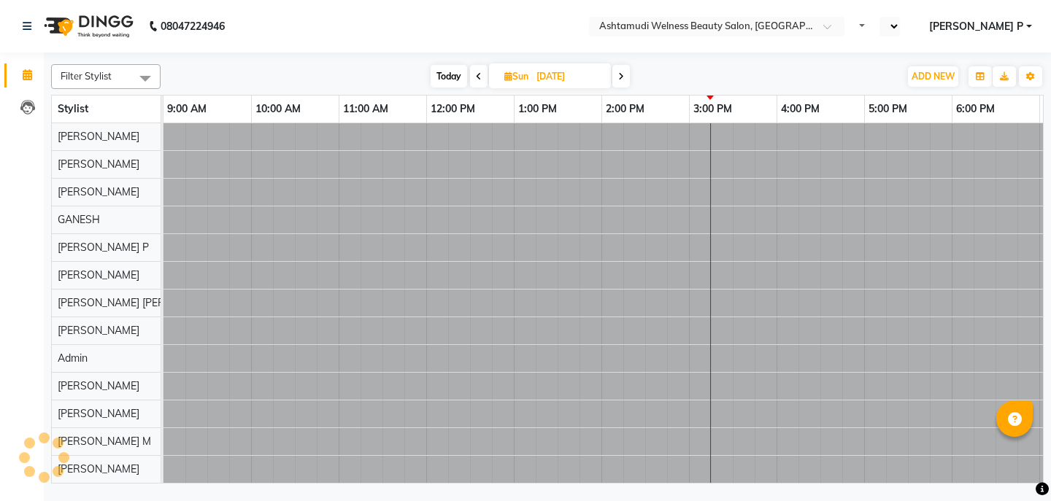
select select "en"
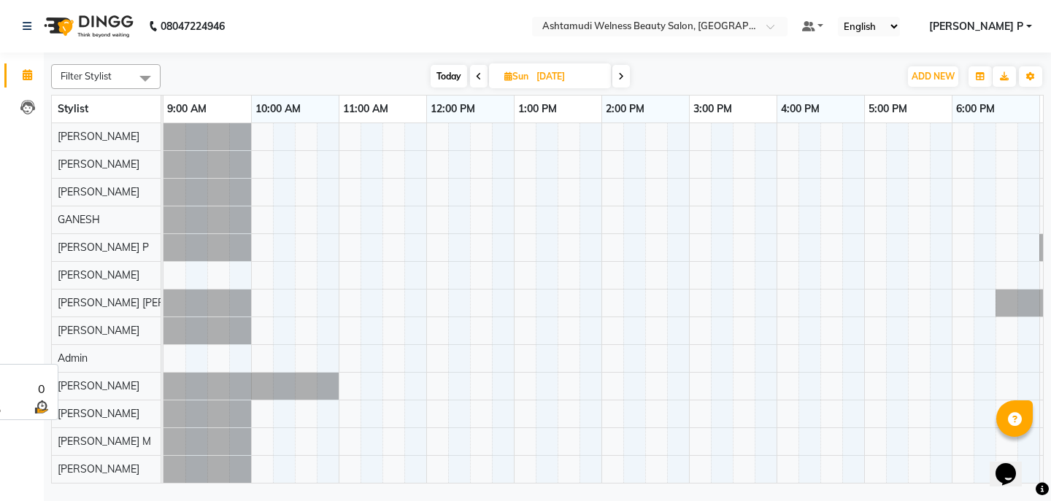
scroll to position [219, 0]
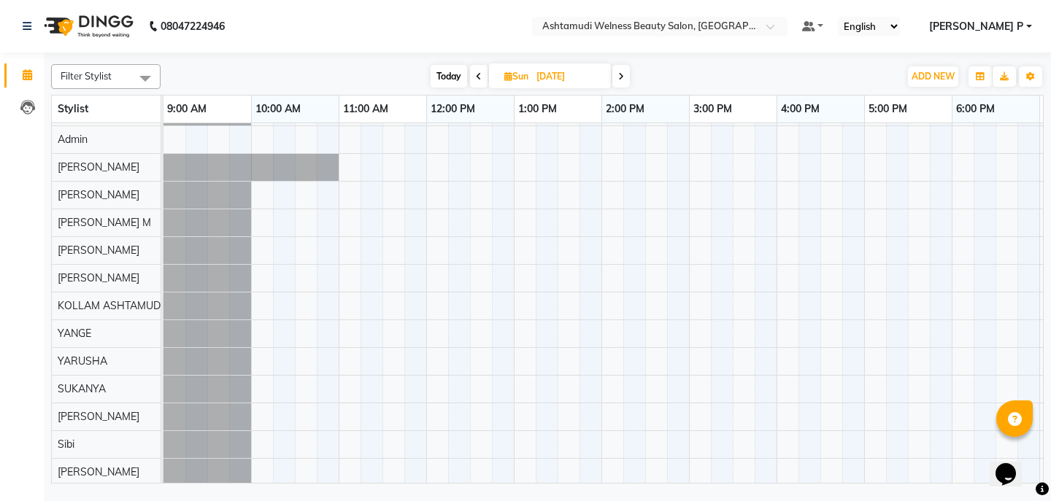
click at [447, 74] on span "Today" at bounding box center [449, 76] width 36 height 23
type input "04-10-2025"
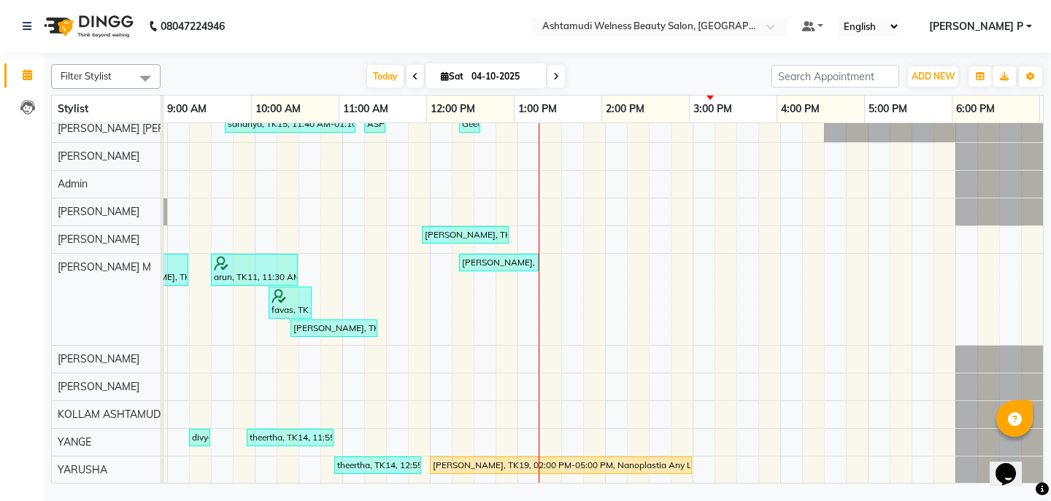
scroll to position [0, 172]
click at [938, 78] on span "ADD NEW" at bounding box center [933, 76] width 43 height 11
drag, startPoint x: 923, startPoint y: 99, endPoint x: 912, endPoint y: 111, distance: 16.1
click at [922, 99] on button "Add Appointment" at bounding box center [899, 104] width 115 height 19
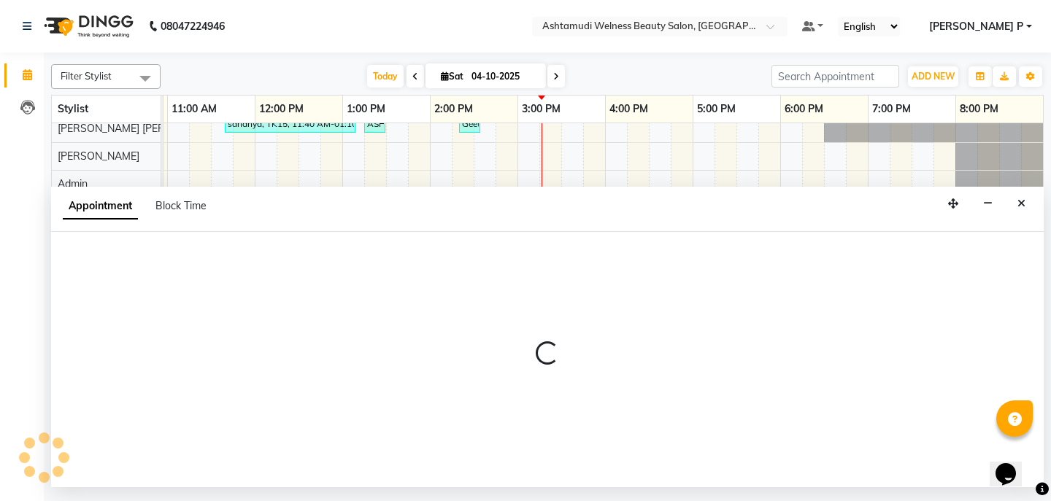
select select "600"
select select "tentative"
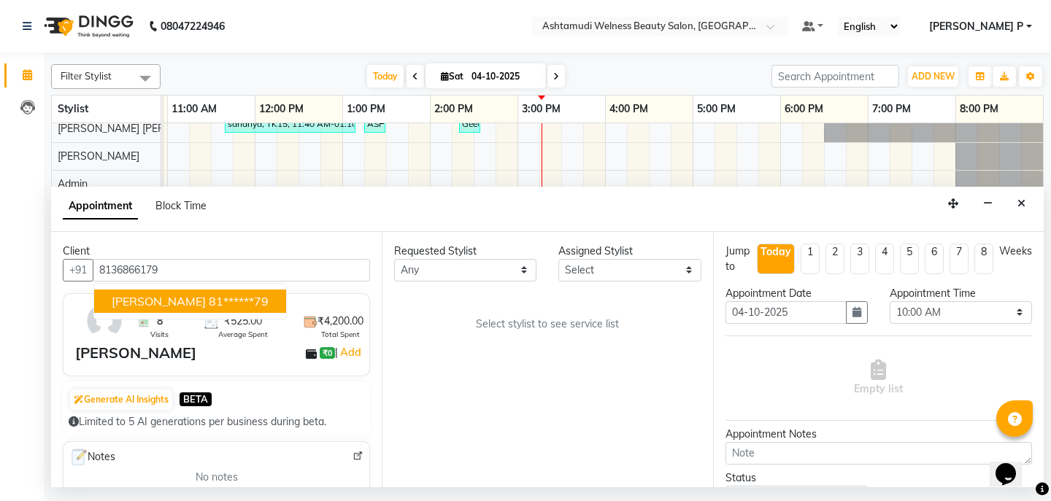
type input "8136866179"
click at [664, 271] on select "Select [PERSON_NAME] Admin [PERSON_NAME] [PERSON_NAME] [PERSON_NAME] M [PERSON_…" at bounding box center [629, 270] width 142 height 23
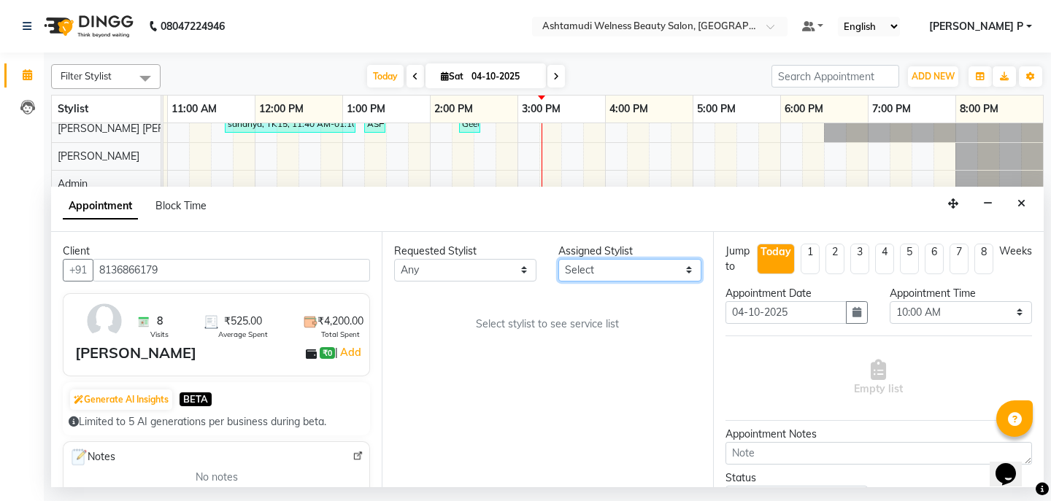
select select "25976"
click at [558, 259] on select "Select [PERSON_NAME] Admin [PERSON_NAME] [PERSON_NAME] [PERSON_NAME] M [PERSON_…" at bounding box center [629, 270] width 142 height 23
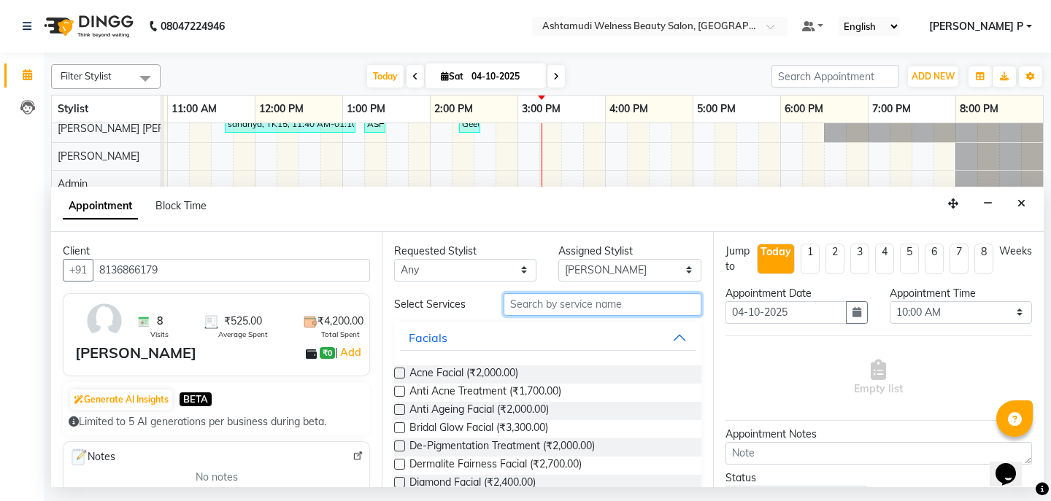
click at [522, 306] on input "text" at bounding box center [602, 304] width 197 height 23
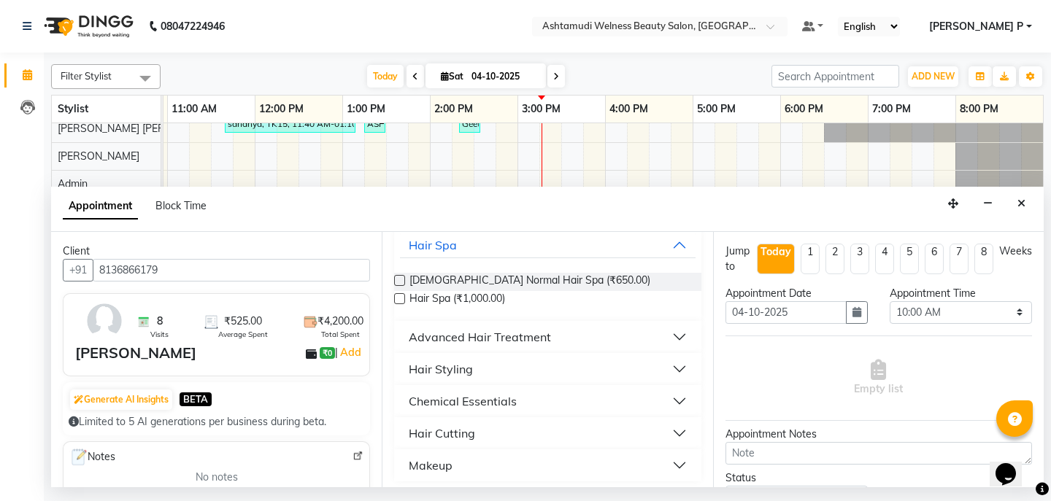
scroll to position [99, 0]
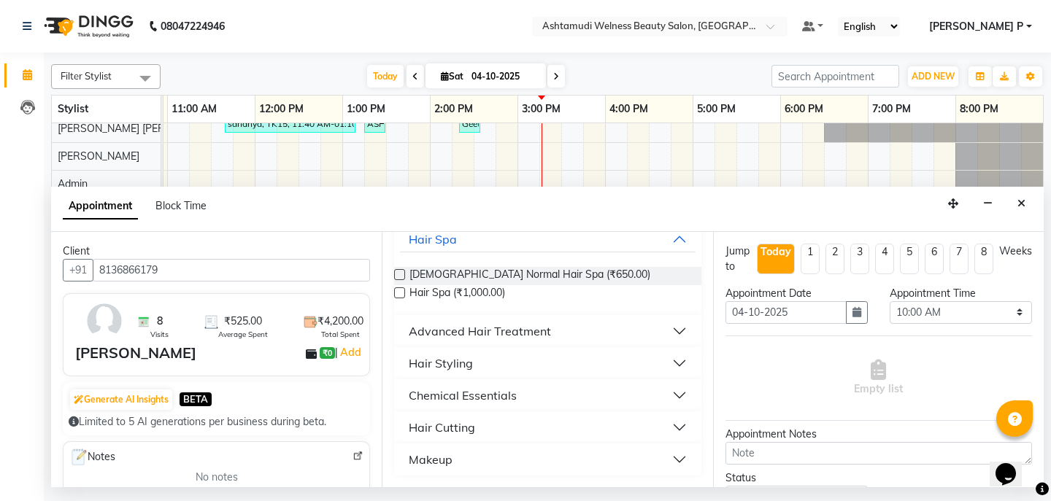
click at [443, 426] on div "Hair Cutting" at bounding box center [442, 428] width 66 height 18
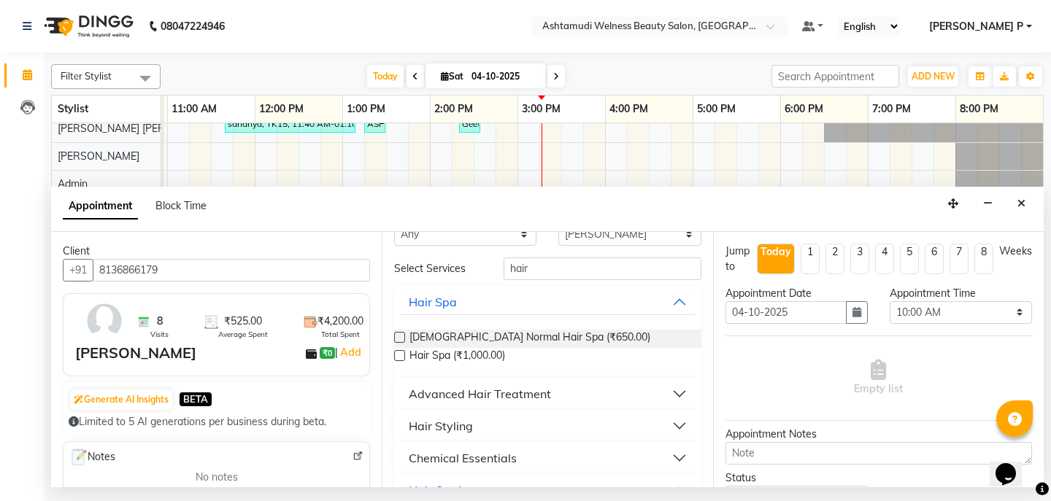
scroll to position [20, 0]
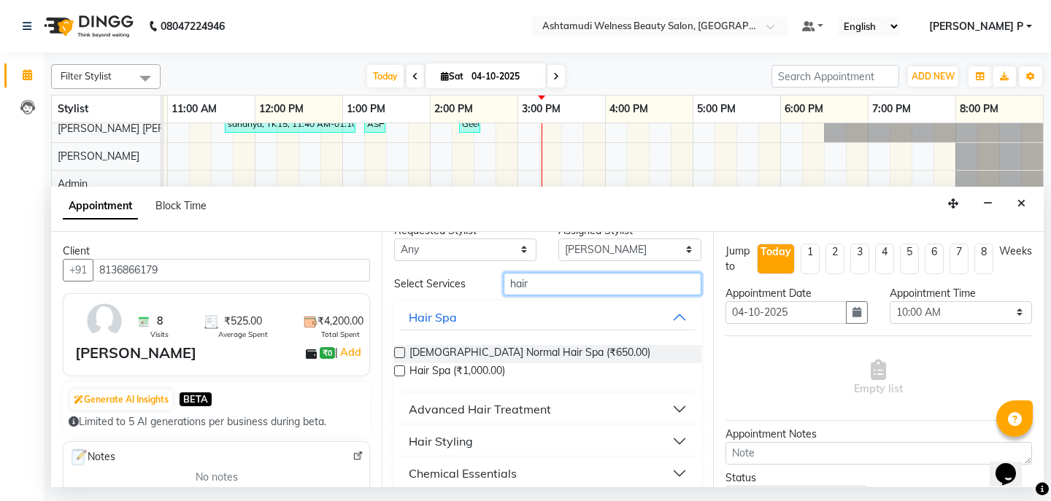
click at [534, 282] on input "hair" at bounding box center [602, 284] width 197 height 23
type input "h"
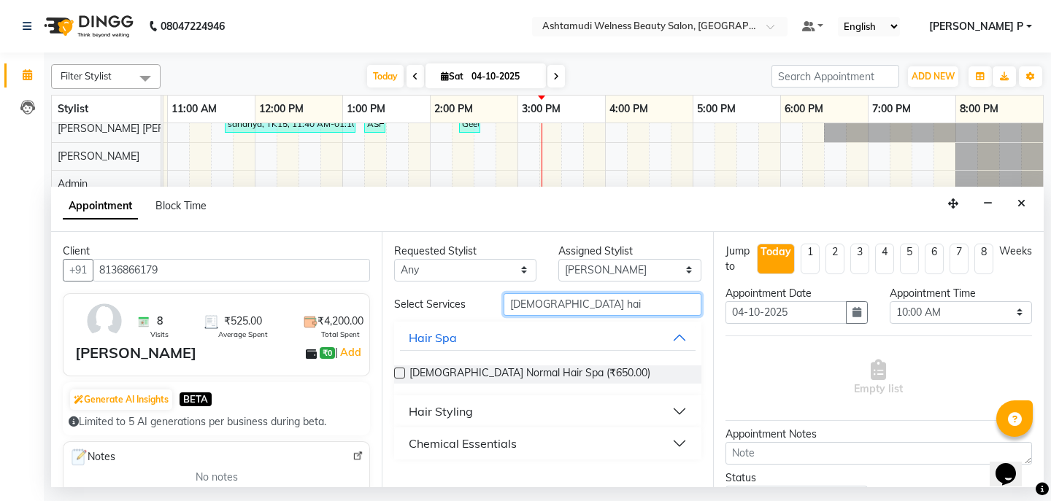
scroll to position [0, 0]
type input "[DEMOGRAPHIC_DATA] hair"
click at [502, 444] on div "Chemical Essentials" at bounding box center [463, 444] width 108 height 18
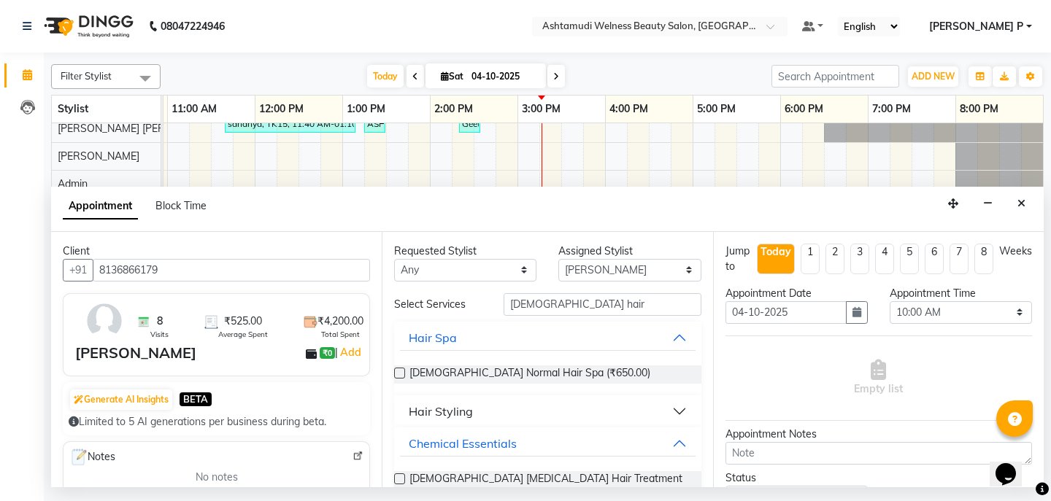
click at [448, 409] on div "Hair Styling" at bounding box center [441, 412] width 64 height 18
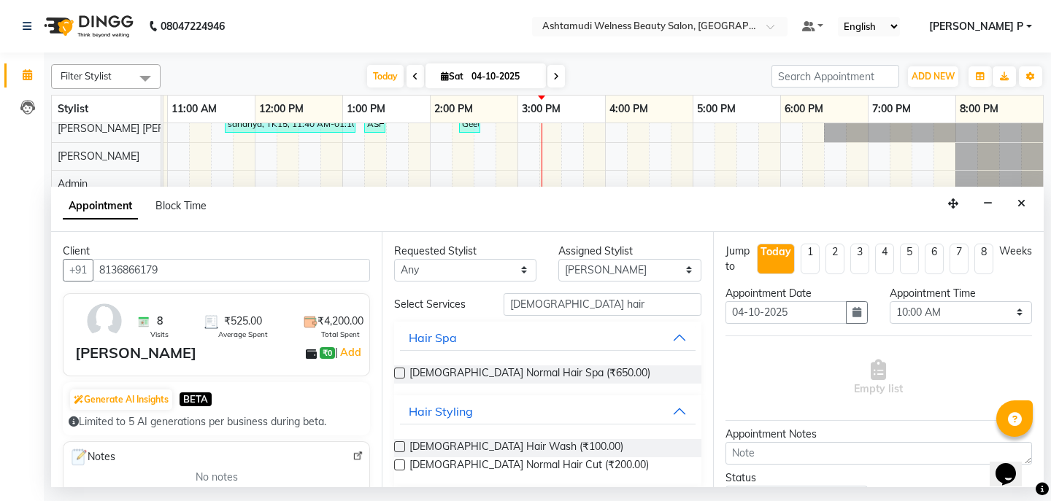
click at [400, 461] on label at bounding box center [399, 465] width 11 height 11
click at [400, 462] on input "checkbox" at bounding box center [398, 466] width 9 height 9
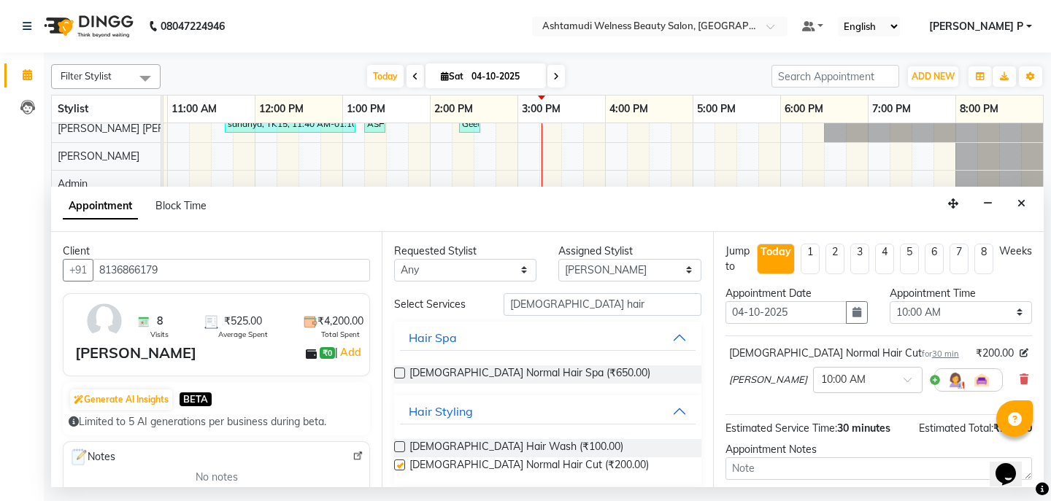
checkbox input "false"
click at [558, 304] on input "[DEMOGRAPHIC_DATA] hair" at bounding box center [602, 304] width 197 height 23
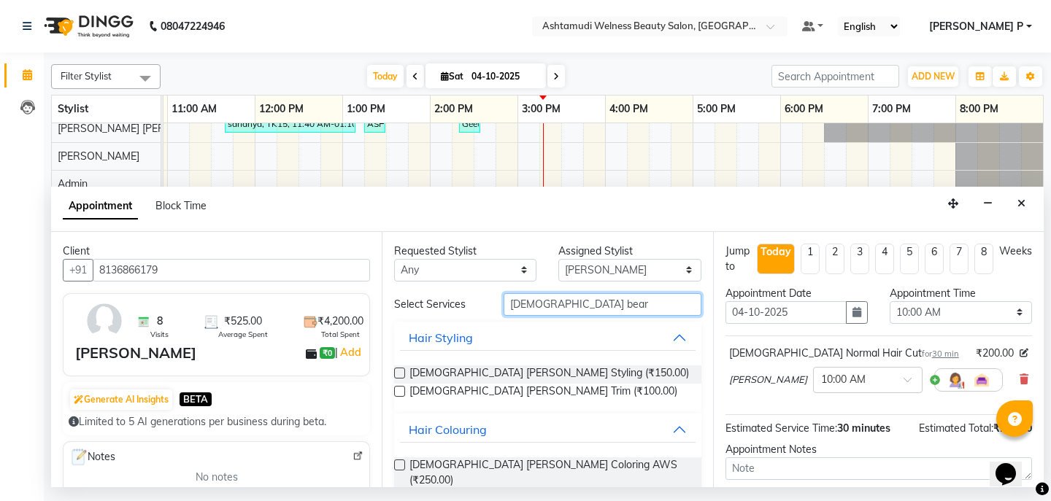
type input "[DEMOGRAPHIC_DATA] bear"
click at [400, 372] on label at bounding box center [399, 373] width 11 height 11
click at [400, 372] on input "checkbox" at bounding box center [398, 374] width 9 height 9
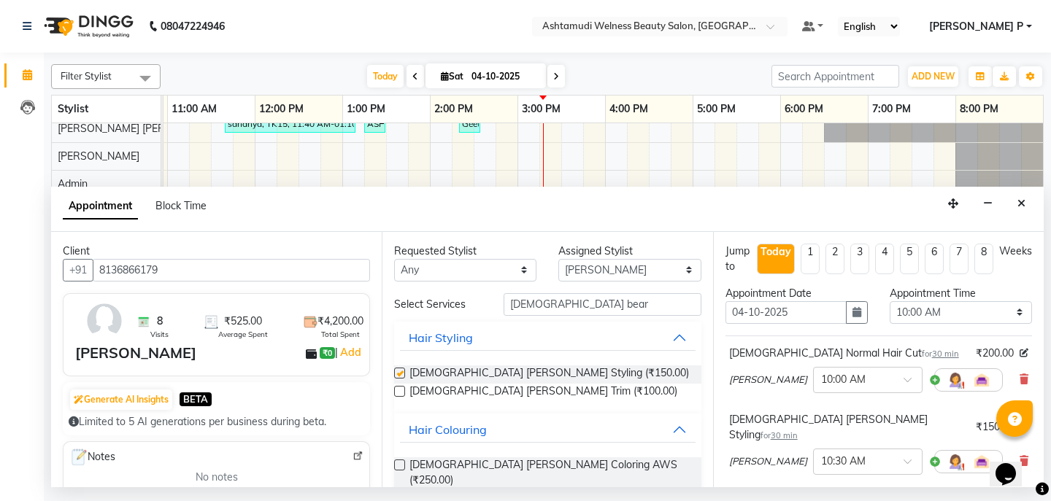
checkbox input "false"
click at [991, 312] on select "Select 10:00 AM 10:15 AM 10:30 AM 10:45 AM 11:00 AM 11:15 AM 11:30 AM 11:45 AM …" at bounding box center [961, 312] width 142 height 23
select select "1080"
click at [890, 301] on select "Select 10:00 AM 10:15 AM 10:30 AM 10:45 AM 11:00 AM 11:15 AM 11:30 AM 11:45 AM …" at bounding box center [961, 312] width 142 height 23
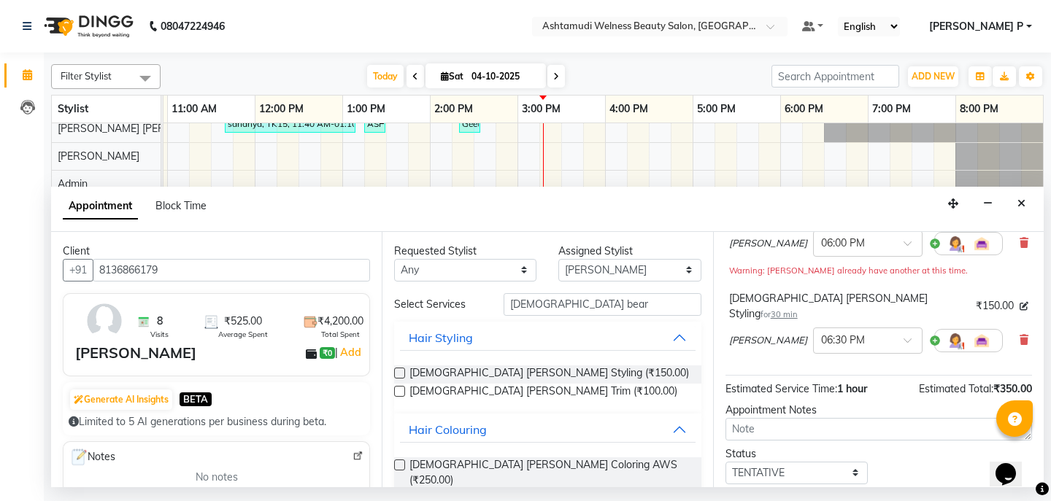
scroll to position [148, 0]
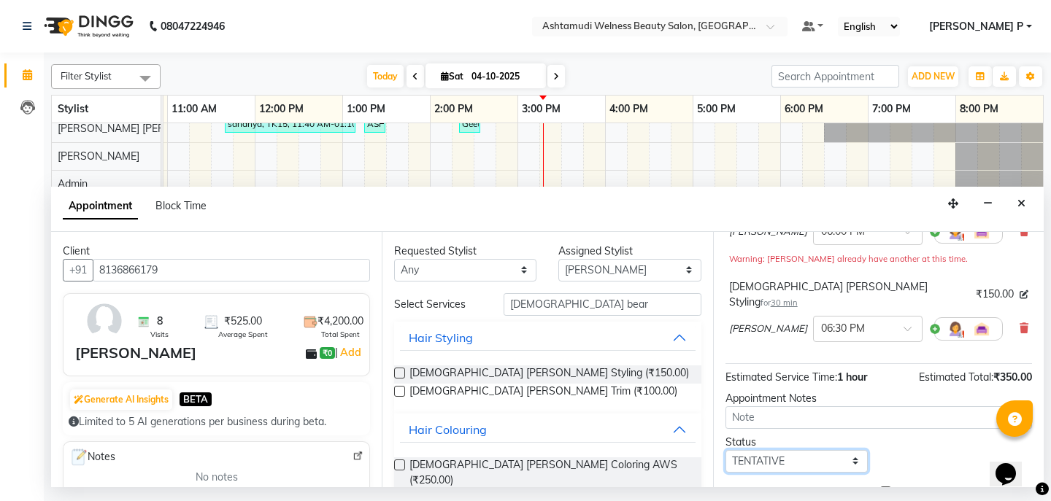
click at [798, 451] on select "Select TENTATIVE CONFIRM CHECK-IN UPCOMING" at bounding box center [797, 461] width 142 height 23
select select "confirm booking"
click at [726, 450] on select "Select TENTATIVE CONFIRM CHECK-IN UPCOMING" at bounding box center [797, 461] width 142 height 23
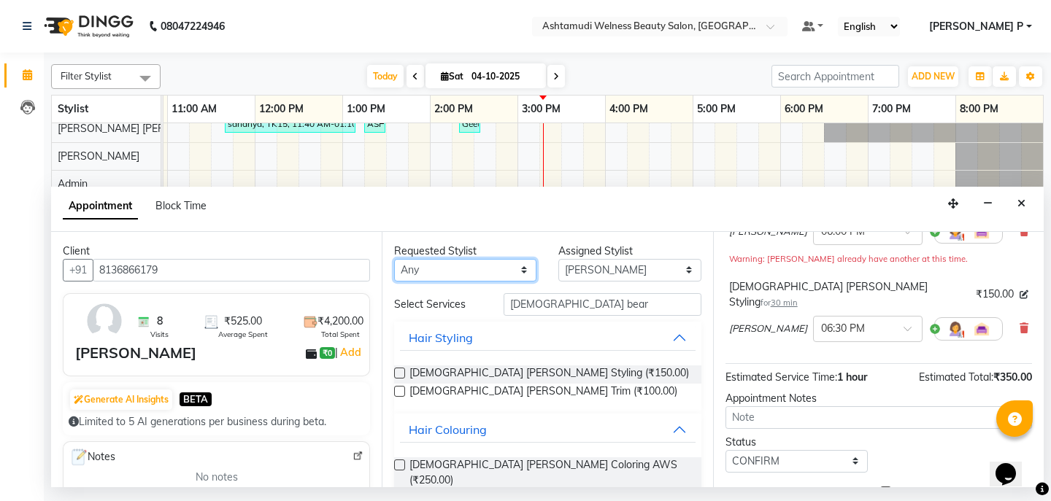
click at [515, 267] on select "[PERSON_NAME] Admin [PERSON_NAME] [PERSON_NAME] [PERSON_NAME] M [PERSON_NAME] D…" at bounding box center [465, 270] width 142 height 23
select select "30859"
click at [394, 259] on select "[PERSON_NAME] Admin [PERSON_NAME] [PERSON_NAME] [PERSON_NAME] M [PERSON_NAME] D…" at bounding box center [465, 270] width 142 height 23
select select "30859"
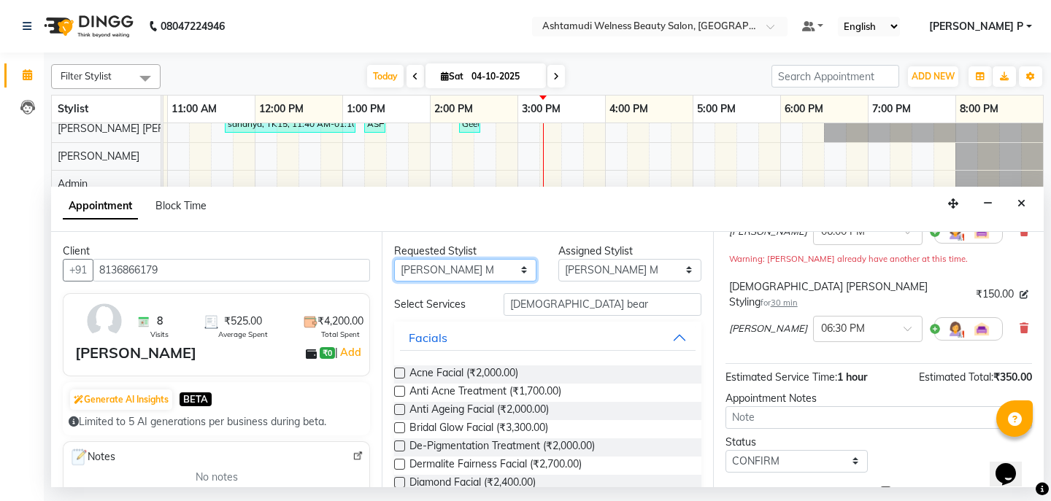
scroll to position [191, 0]
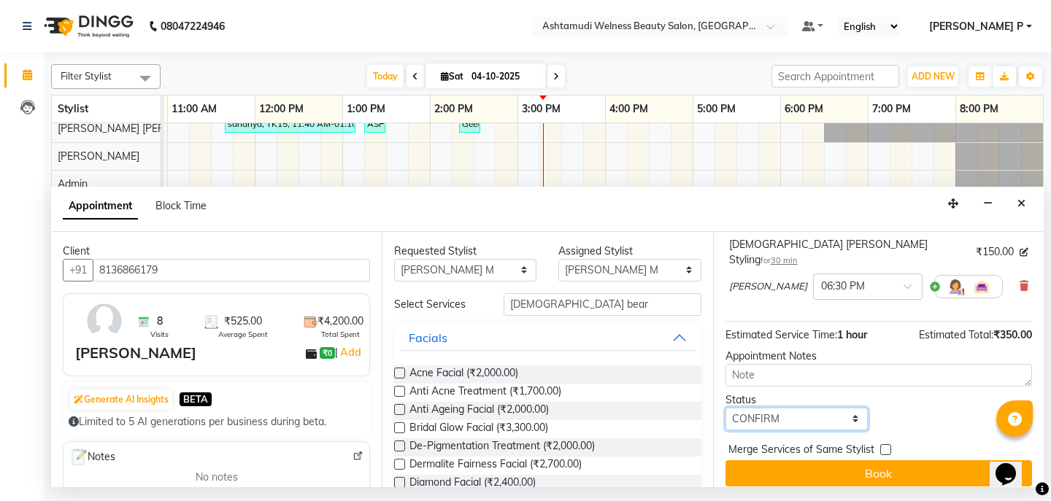
click at [806, 408] on select "Select TENTATIVE CONFIRM CHECK-IN UPCOMING" at bounding box center [797, 419] width 142 height 23
click at [726, 408] on select "Select TENTATIVE CONFIRM CHECK-IN UPCOMING" at bounding box center [797, 419] width 142 height 23
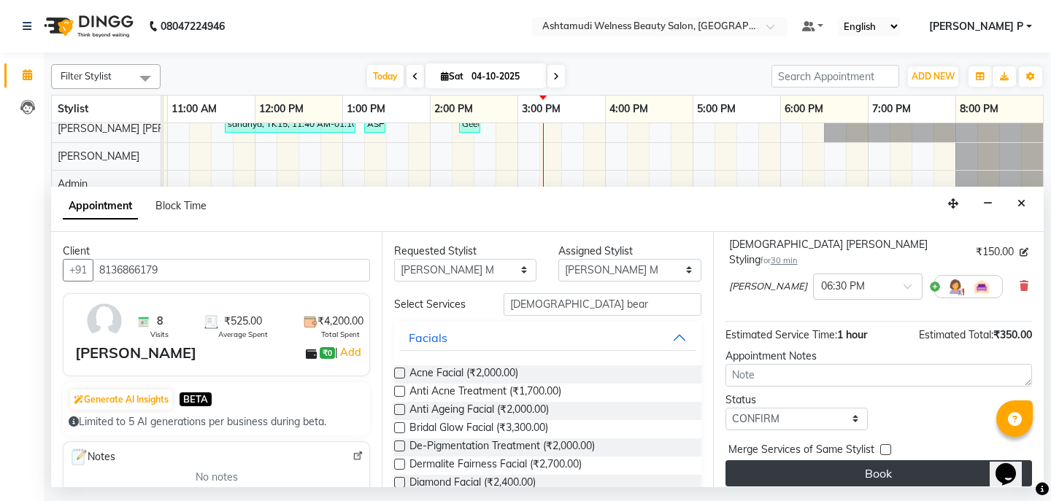
click at [863, 464] on button "Book" at bounding box center [879, 474] width 307 height 26
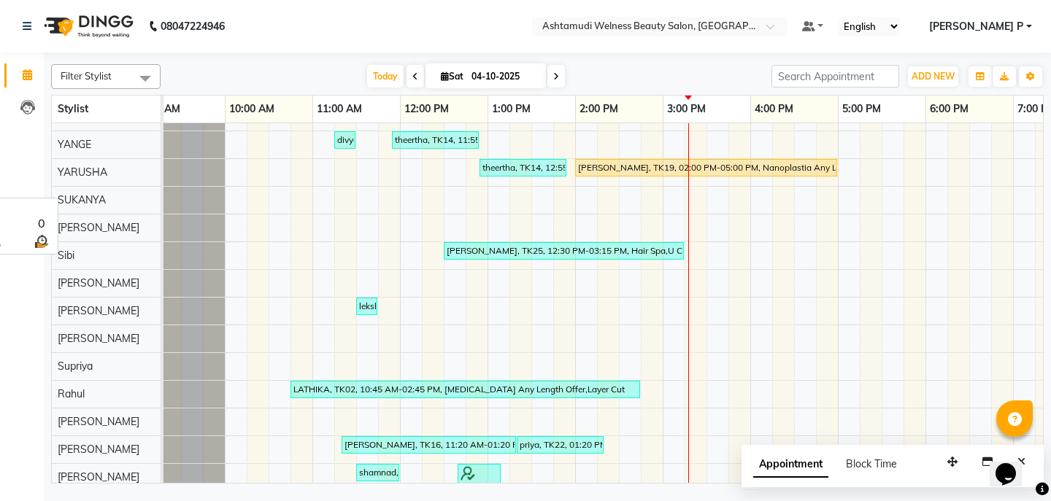
scroll to position [558, 26]
